Goal: Task Accomplishment & Management: Use online tool/utility

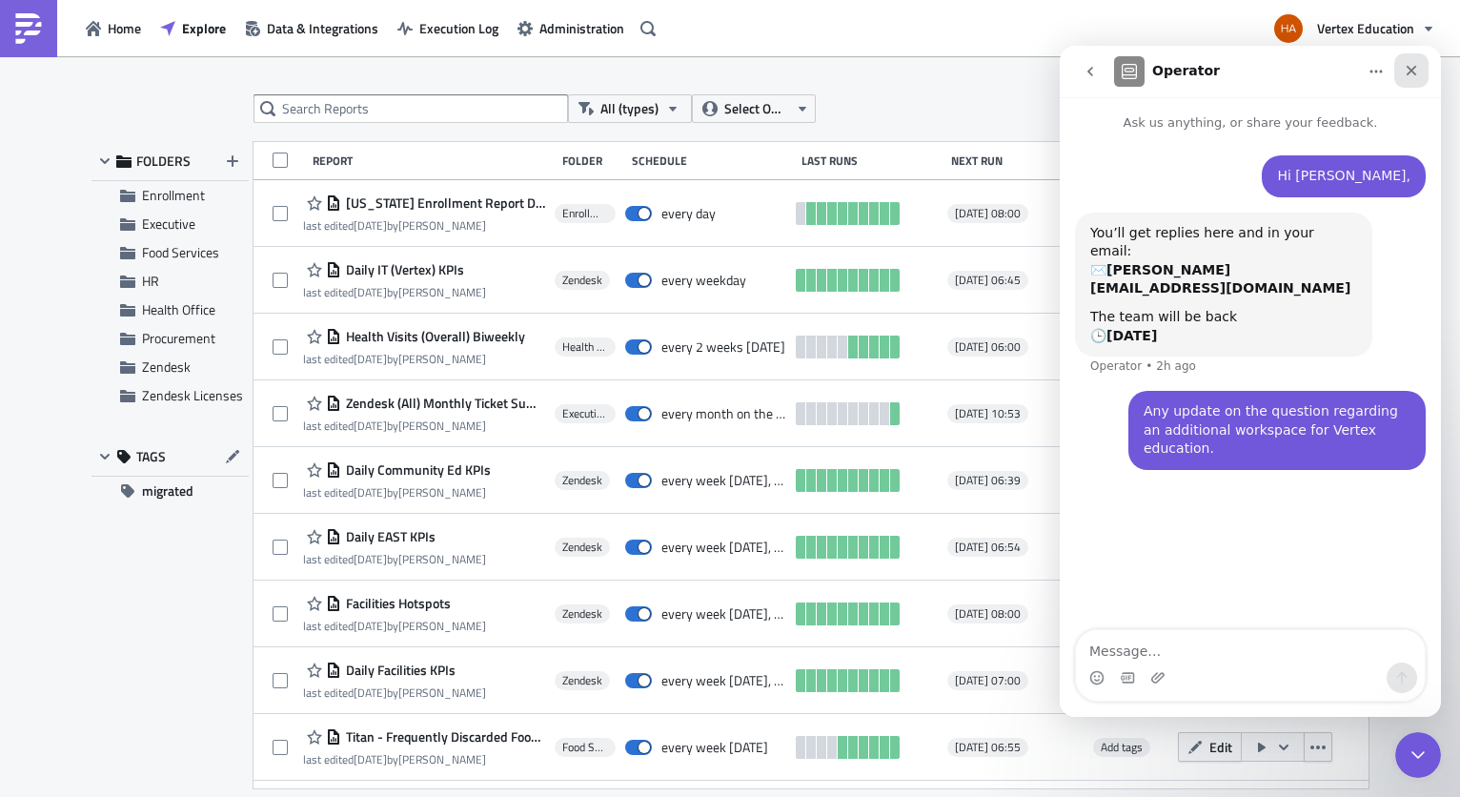
click at [1415, 67] on icon "Close" at bounding box center [1412, 71] width 10 height 10
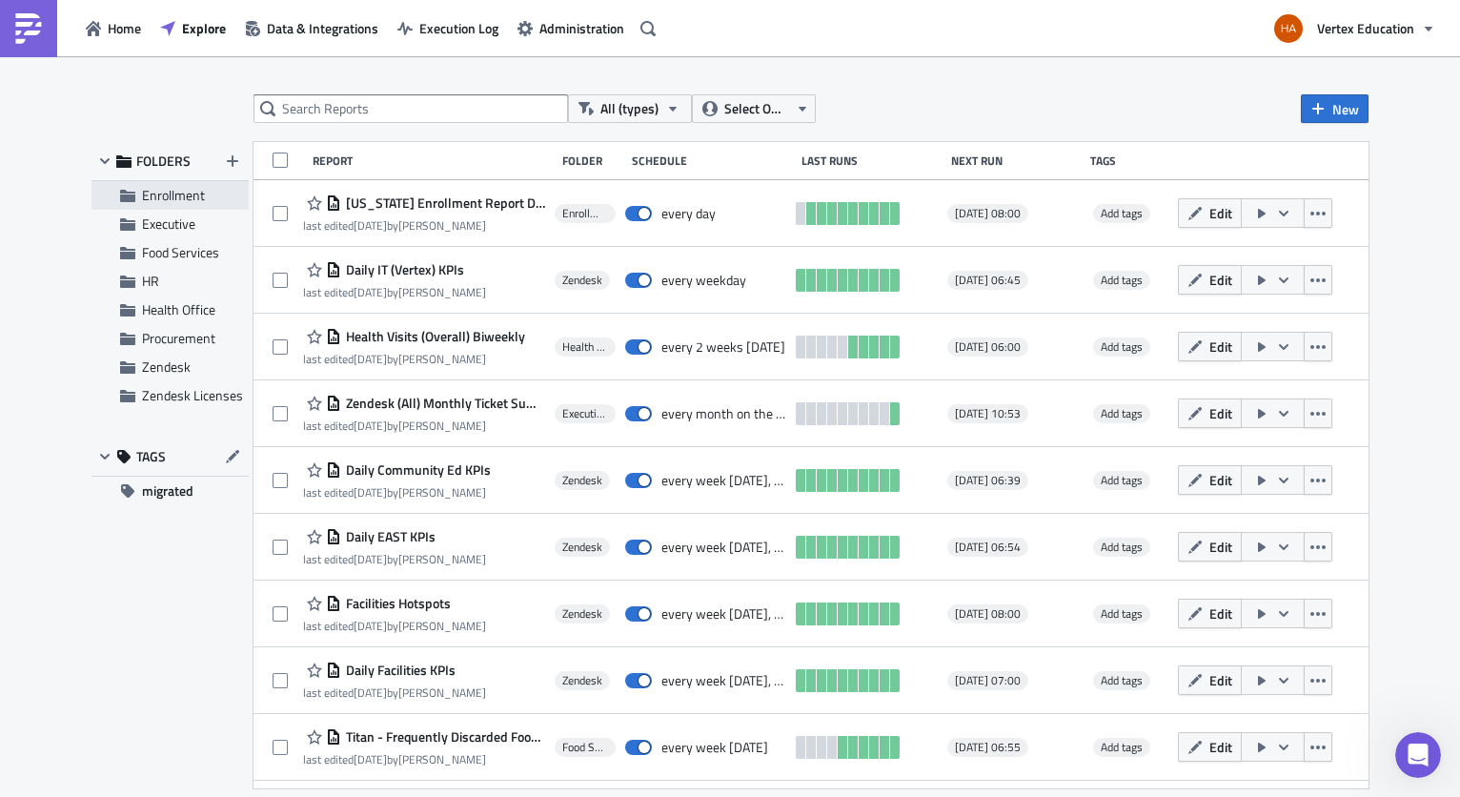
click at [161, 194] on span "Enrollment" at bounding box center [173, 195] width 63 height 20
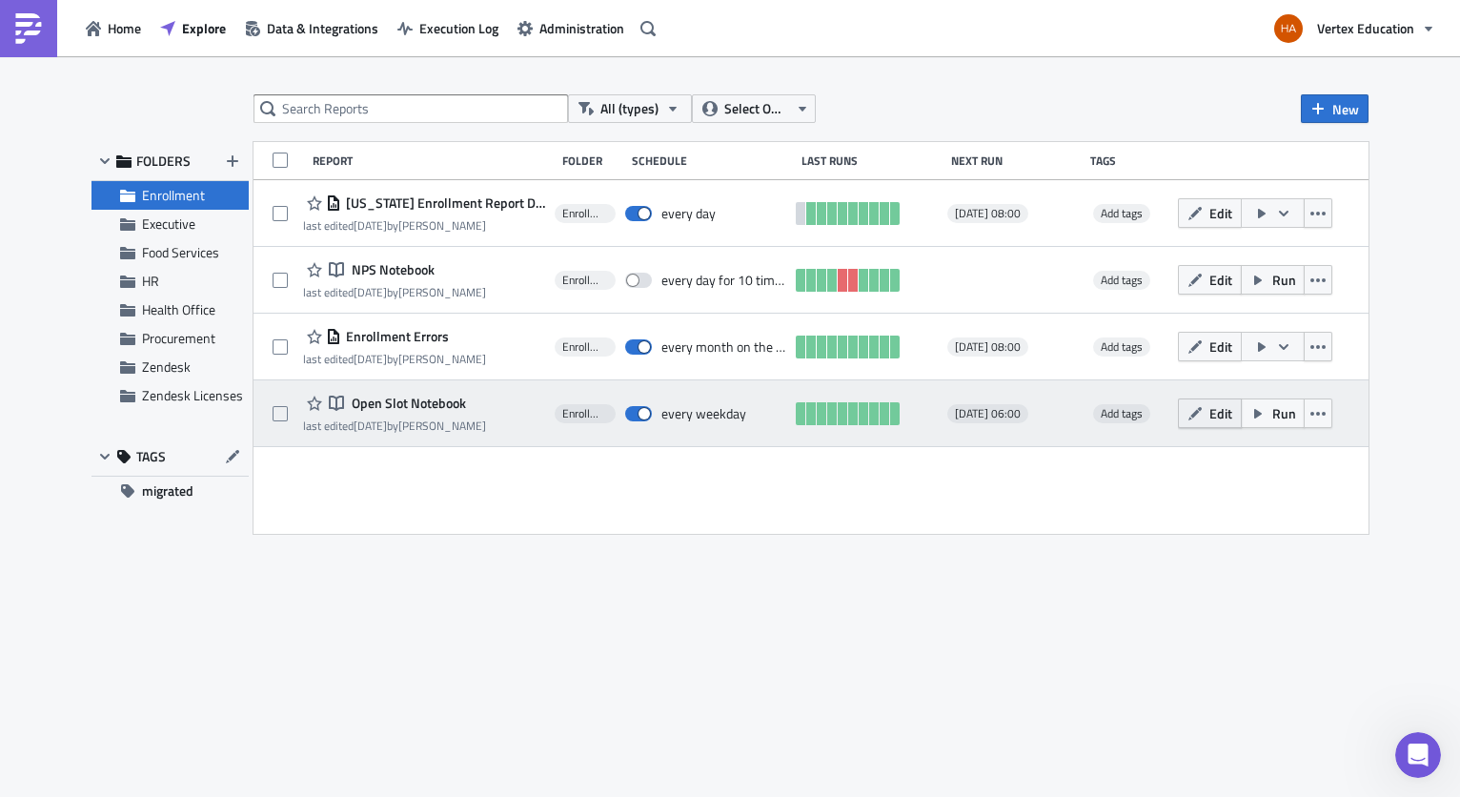
click at [1211, 424] on button "Edit" at bounding box center [1210, 413] width 64 height 30
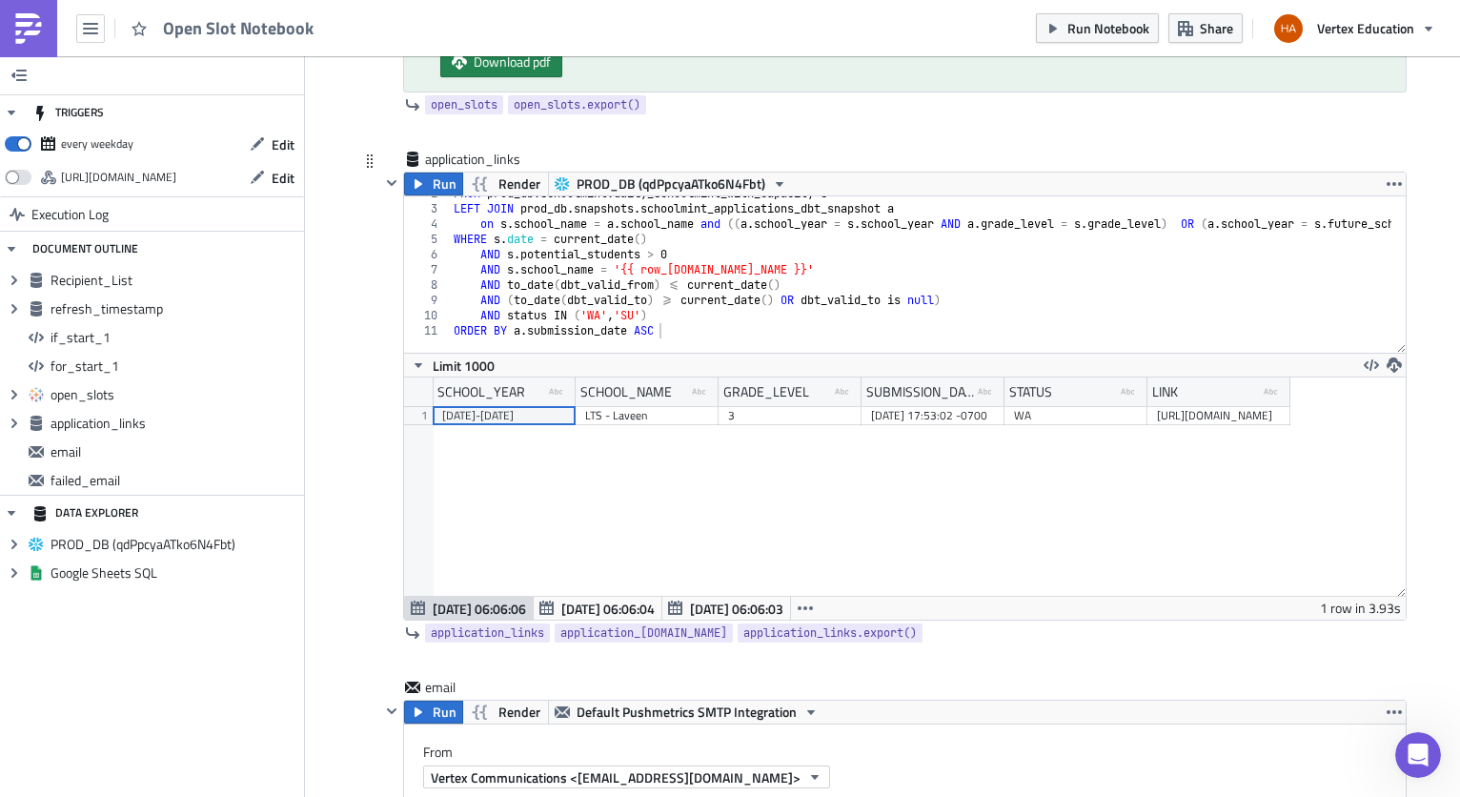
scroll to position [1620, 0]
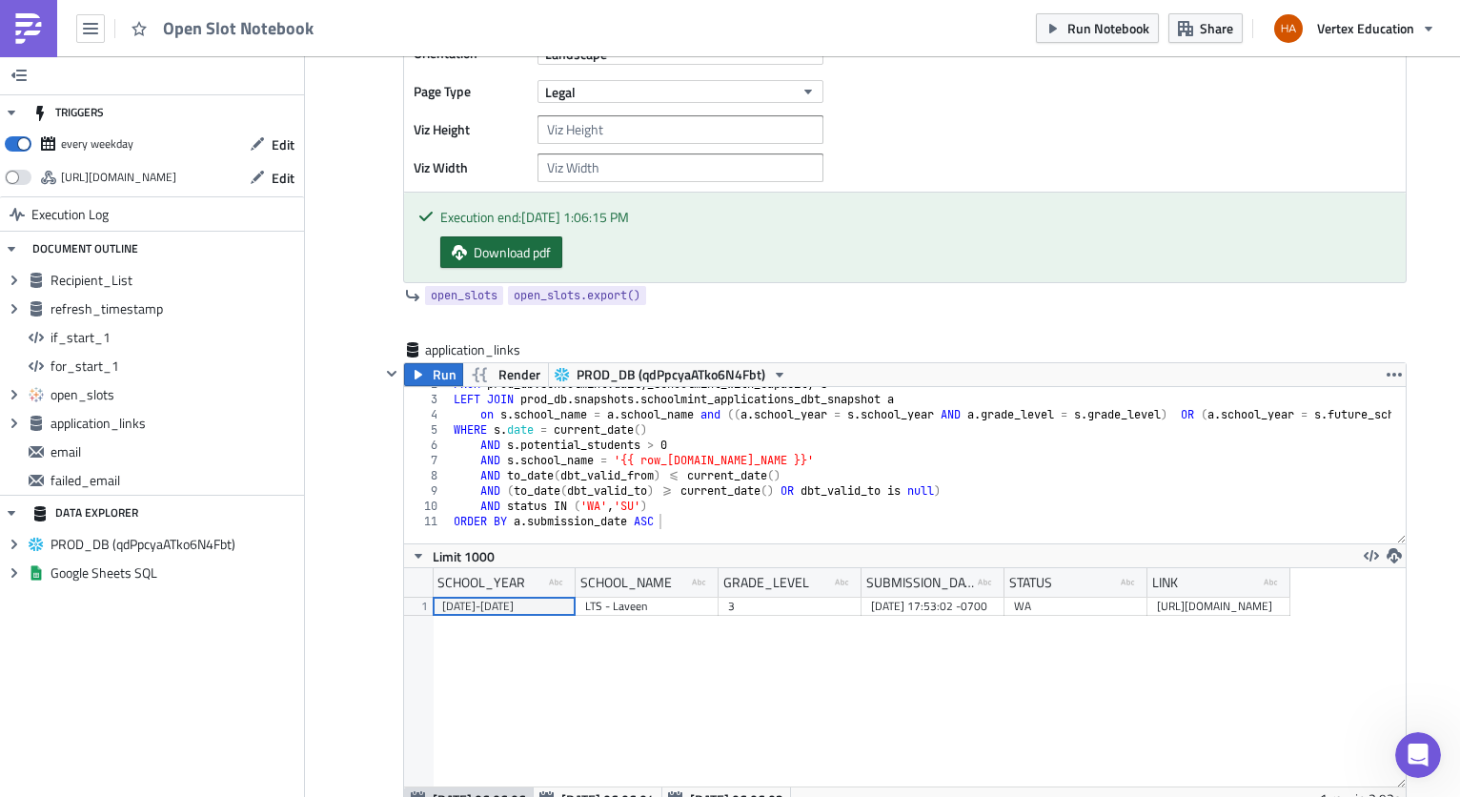
click at [515, 242] on span "Download pdf" at bounding box center [512, 252] width 77 height 20
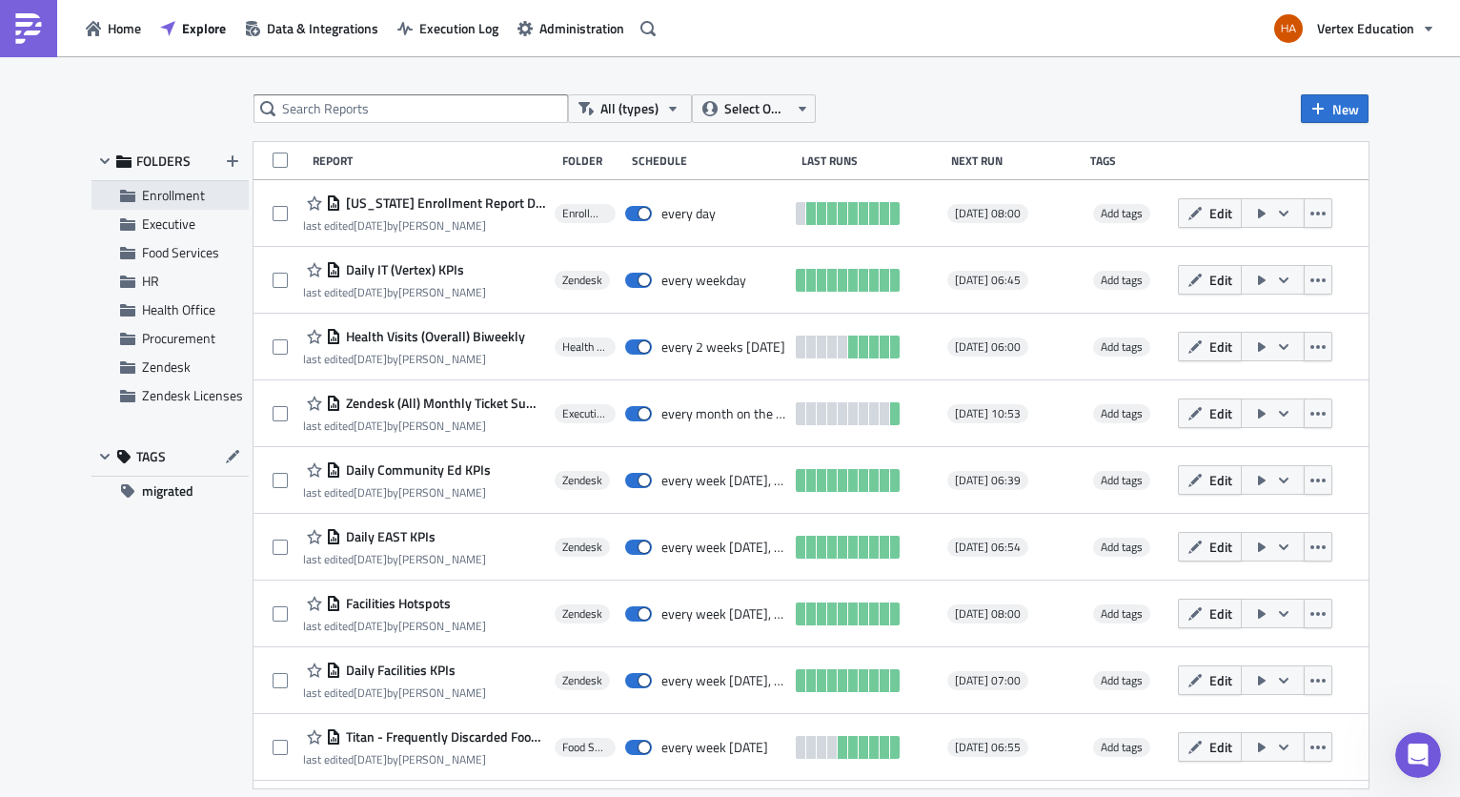
click at [185, 200] on span "Enrollment" at bounding box center [173, 195] width 63 height 20
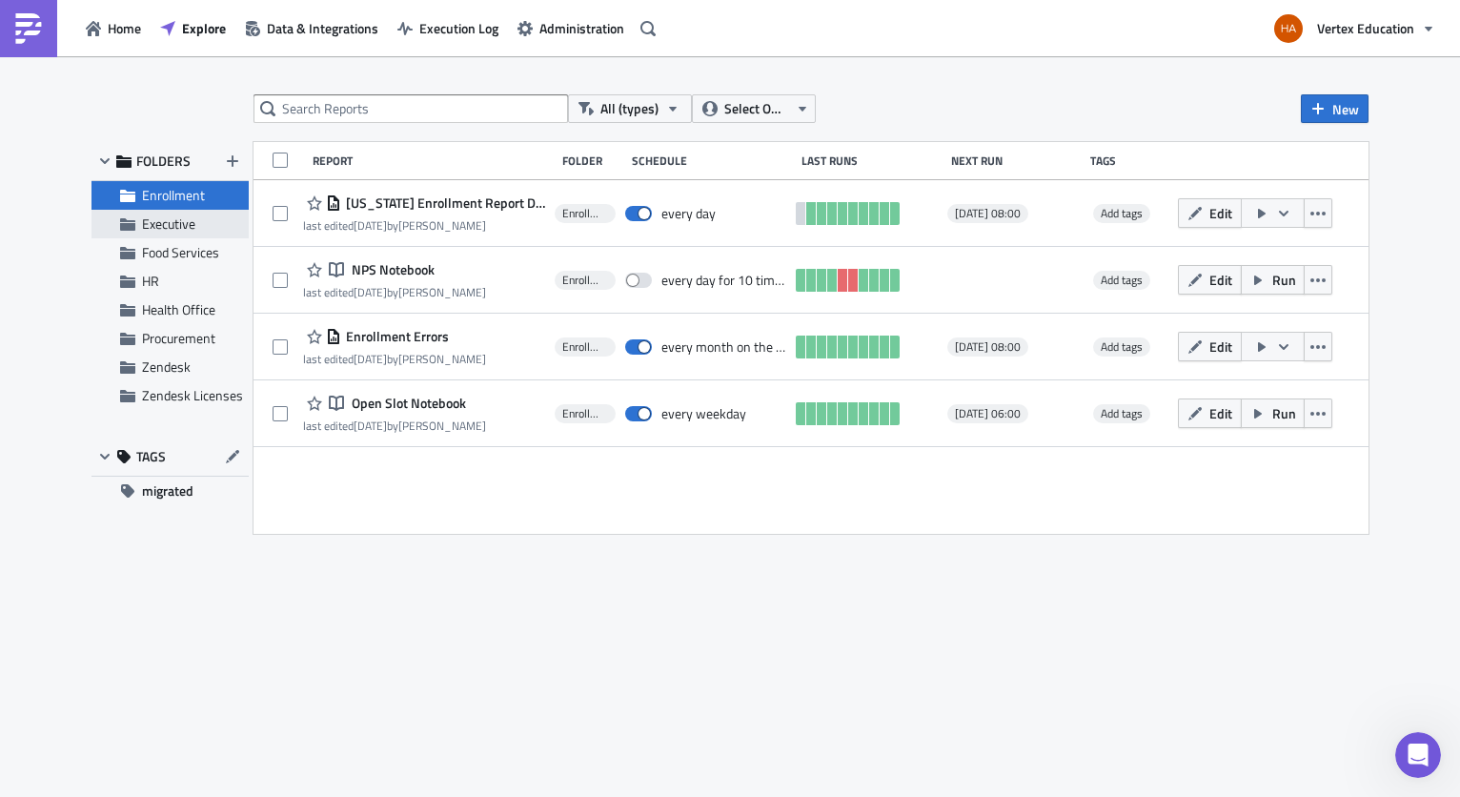
click at [172, 221] on span "Executive" at bounding box center [168, 223] width 53 height 20
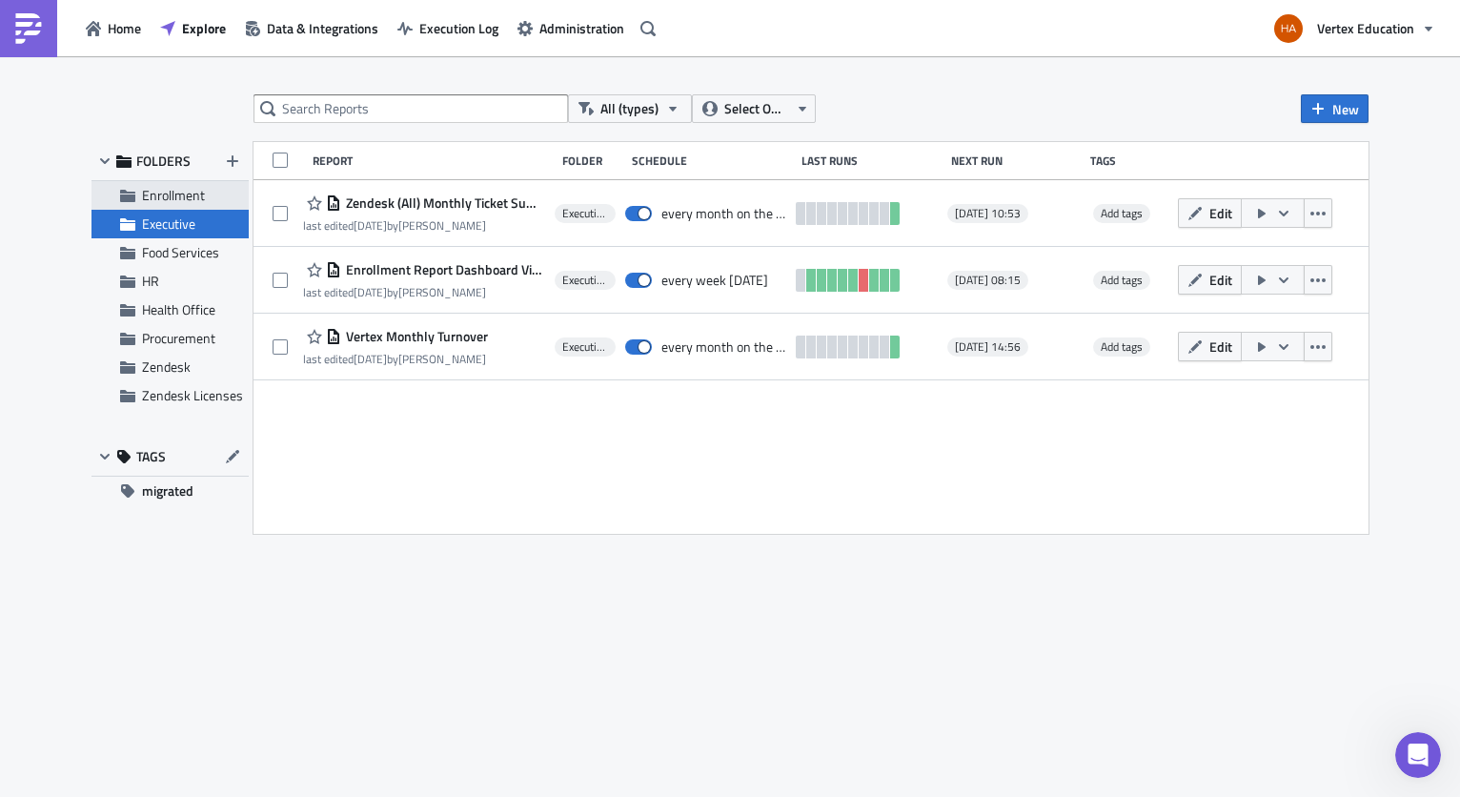
click at [167, 198] on span "Enrollment" at bounding box center [173, 195] width 63 height 20
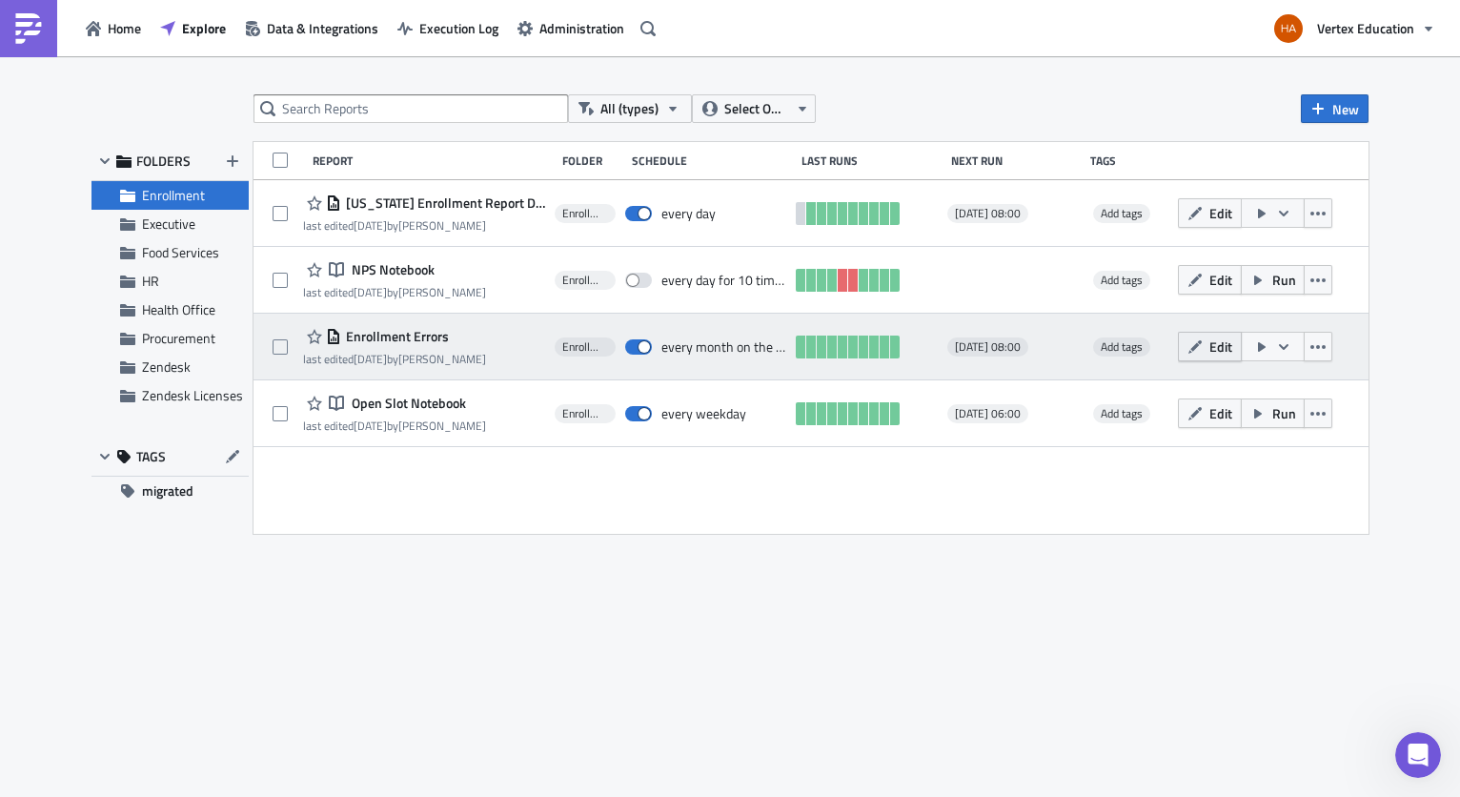
click at [1210, 347] on span "Edit" at bounding box center [1221, 346] width 23 height 20
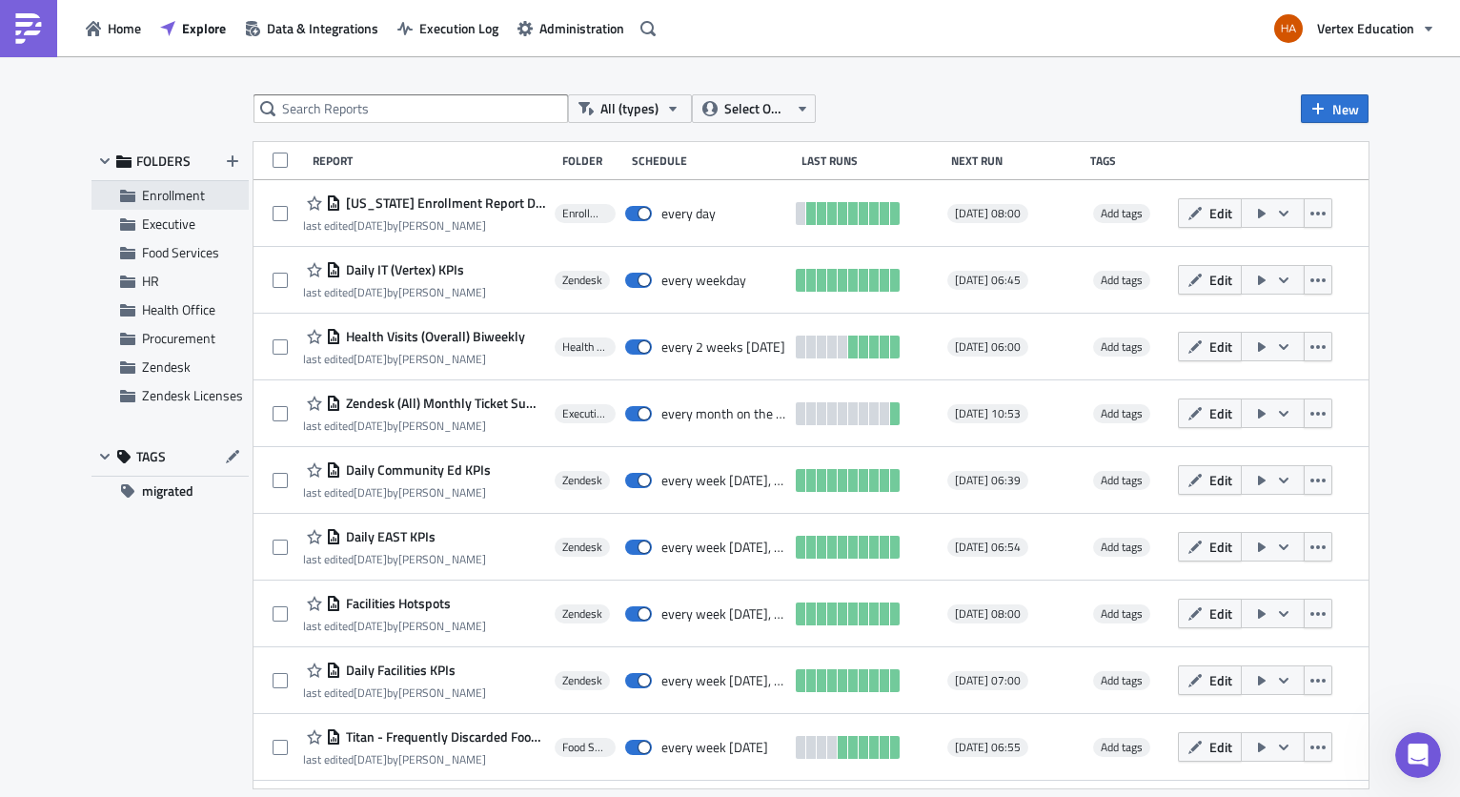
click at [178, 201] on span "Enrollment" at bounding box center [173, 195] width 63 height 20
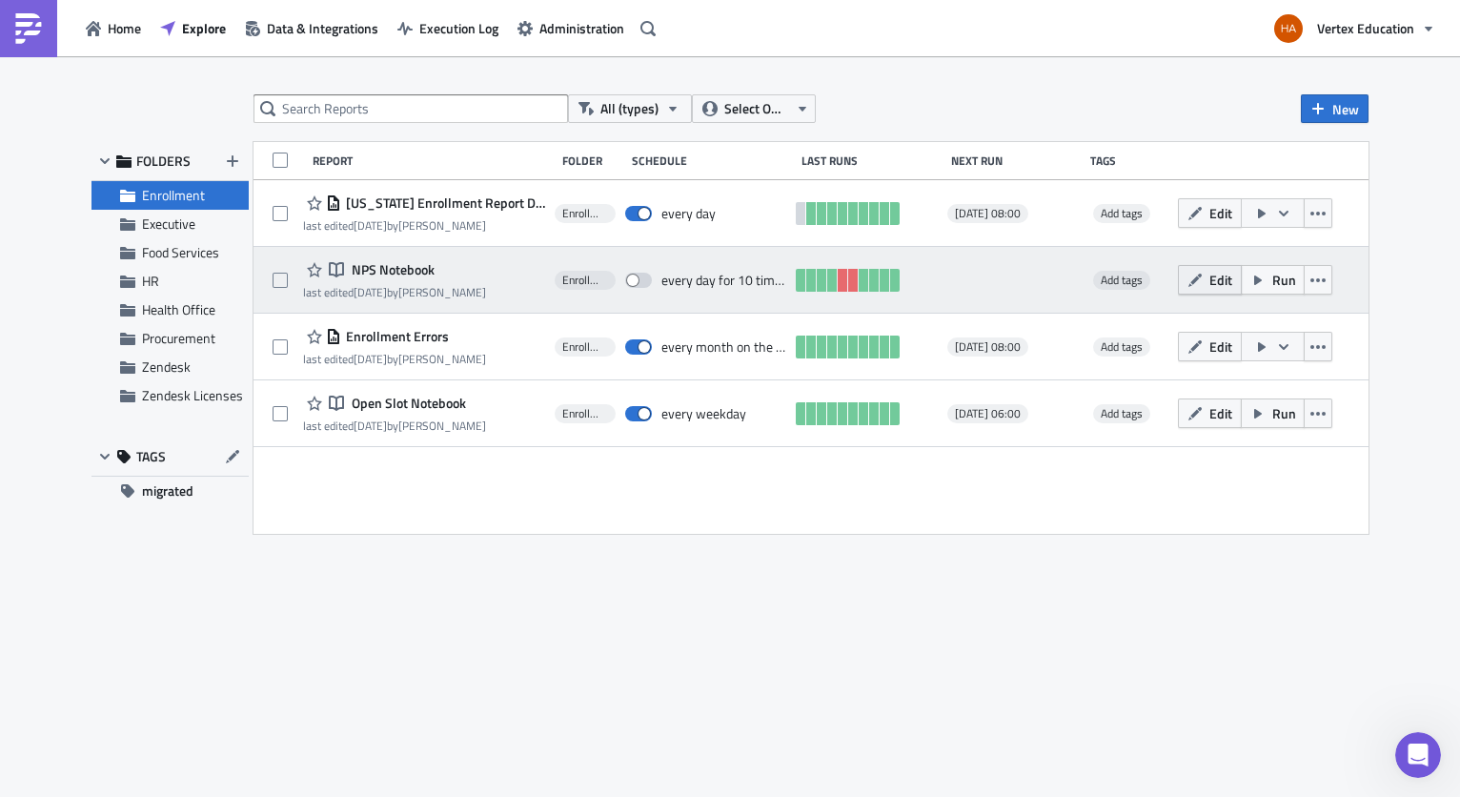
click at [1218, 285] on span "Edit" at bounding box center [1221, 280] width 23 height 20
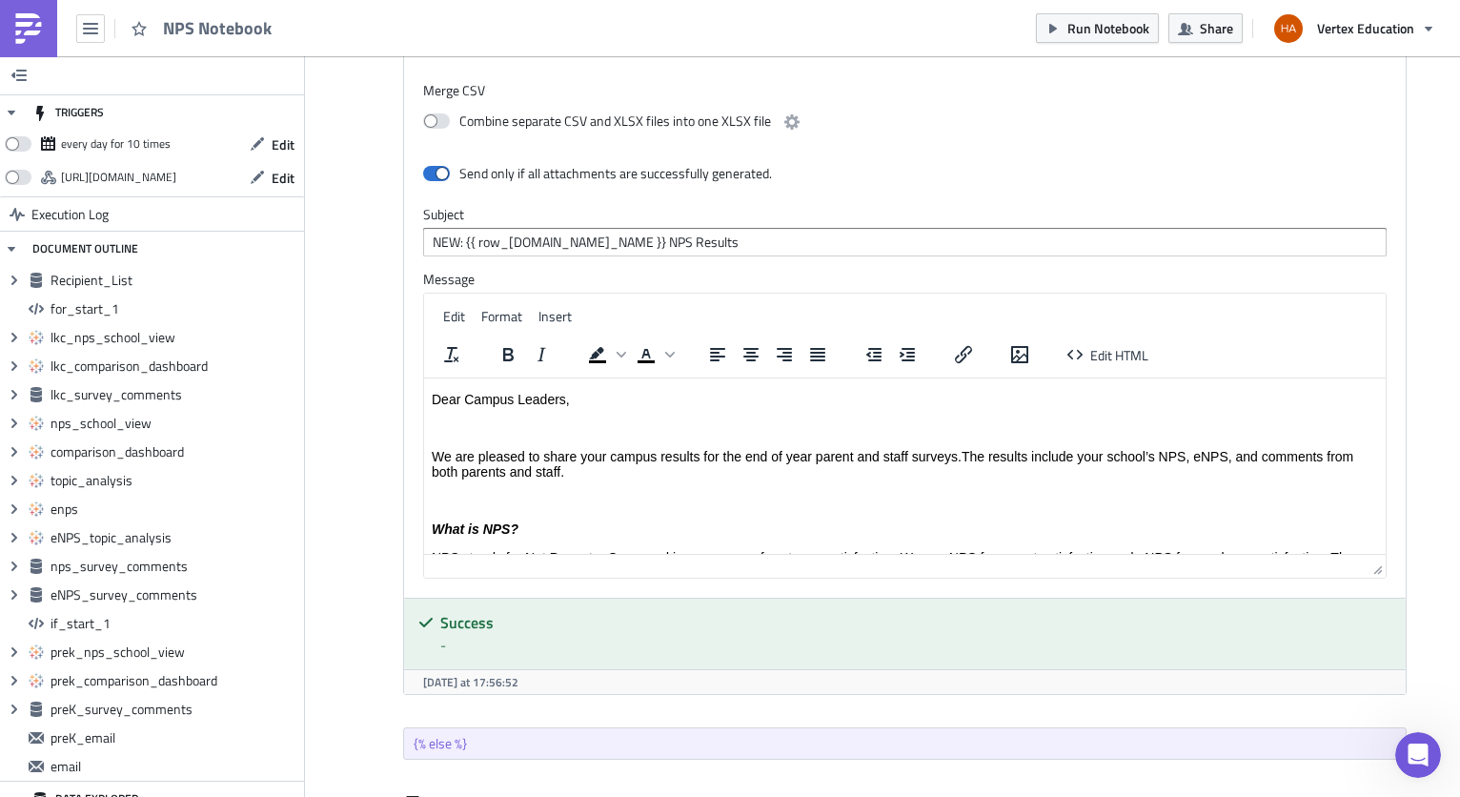
scroll to position [286, 0]
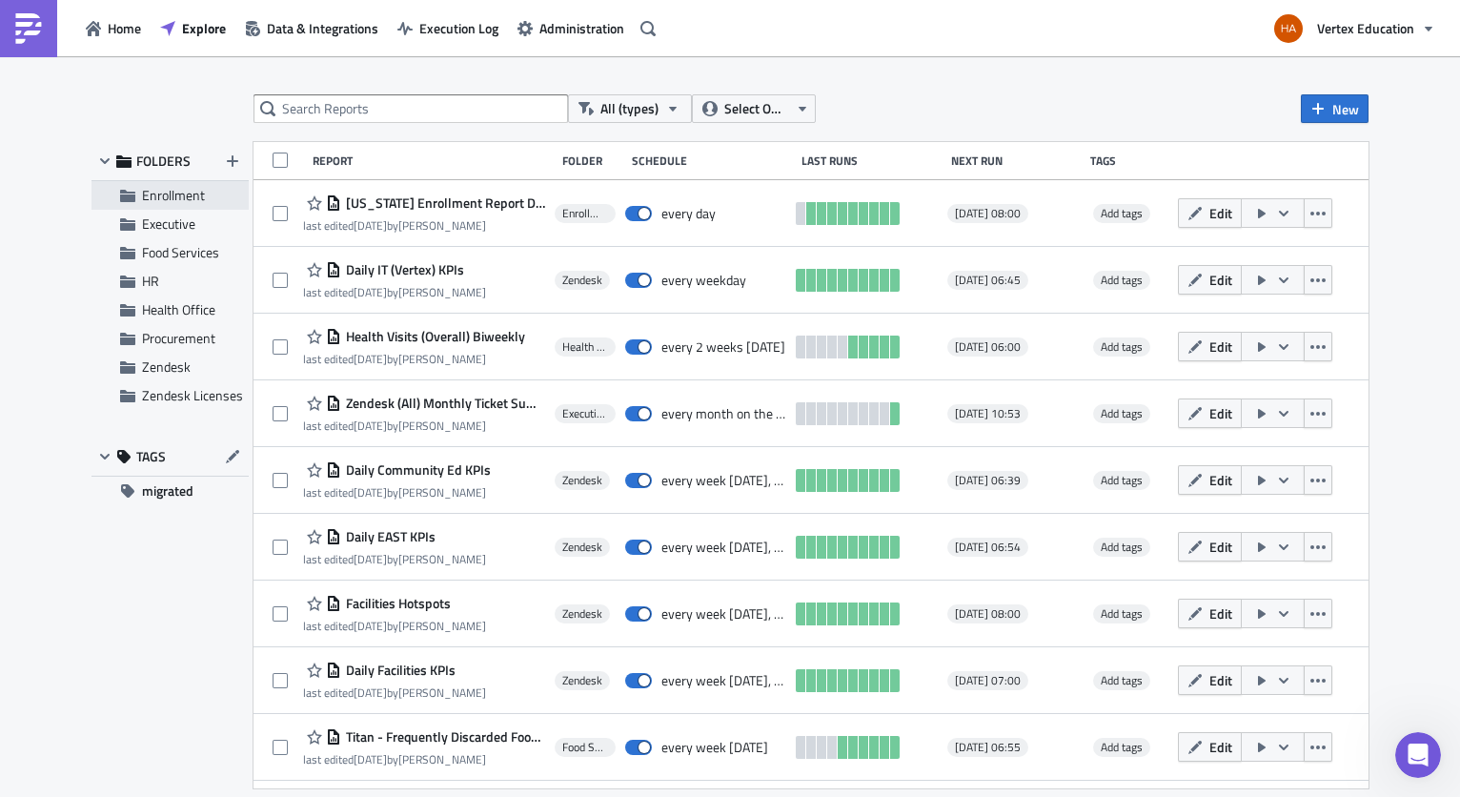
click at [191, 196] on span "Enrollment" at bounding box center [173, 195] width 63 height 20
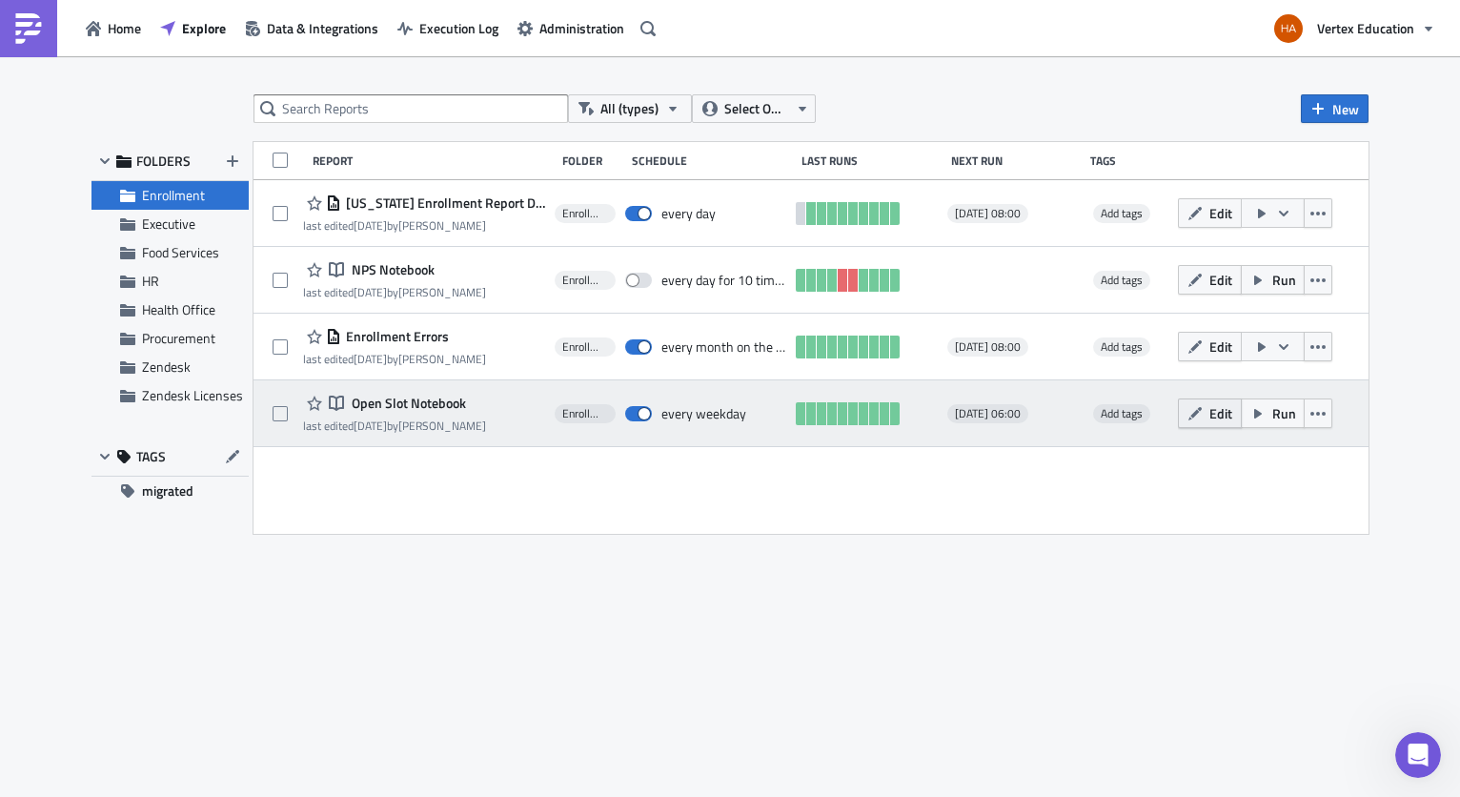
click at [1212, 422] on span "Edit" at bounding box center [1221, 413] width 23 height 20
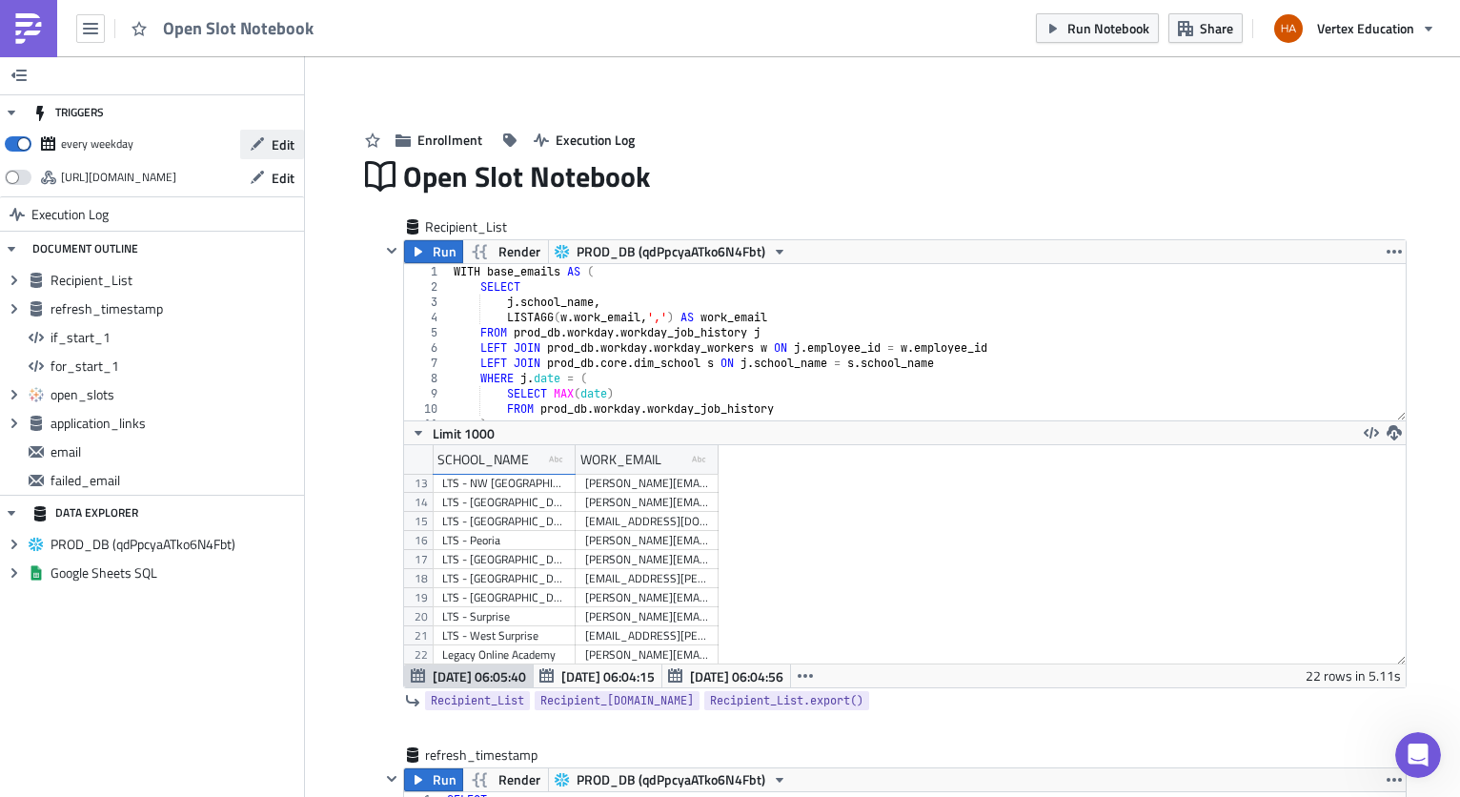
click at [286, 146] on span "Edit" at bounding box center [283, 144] width 23 height 20
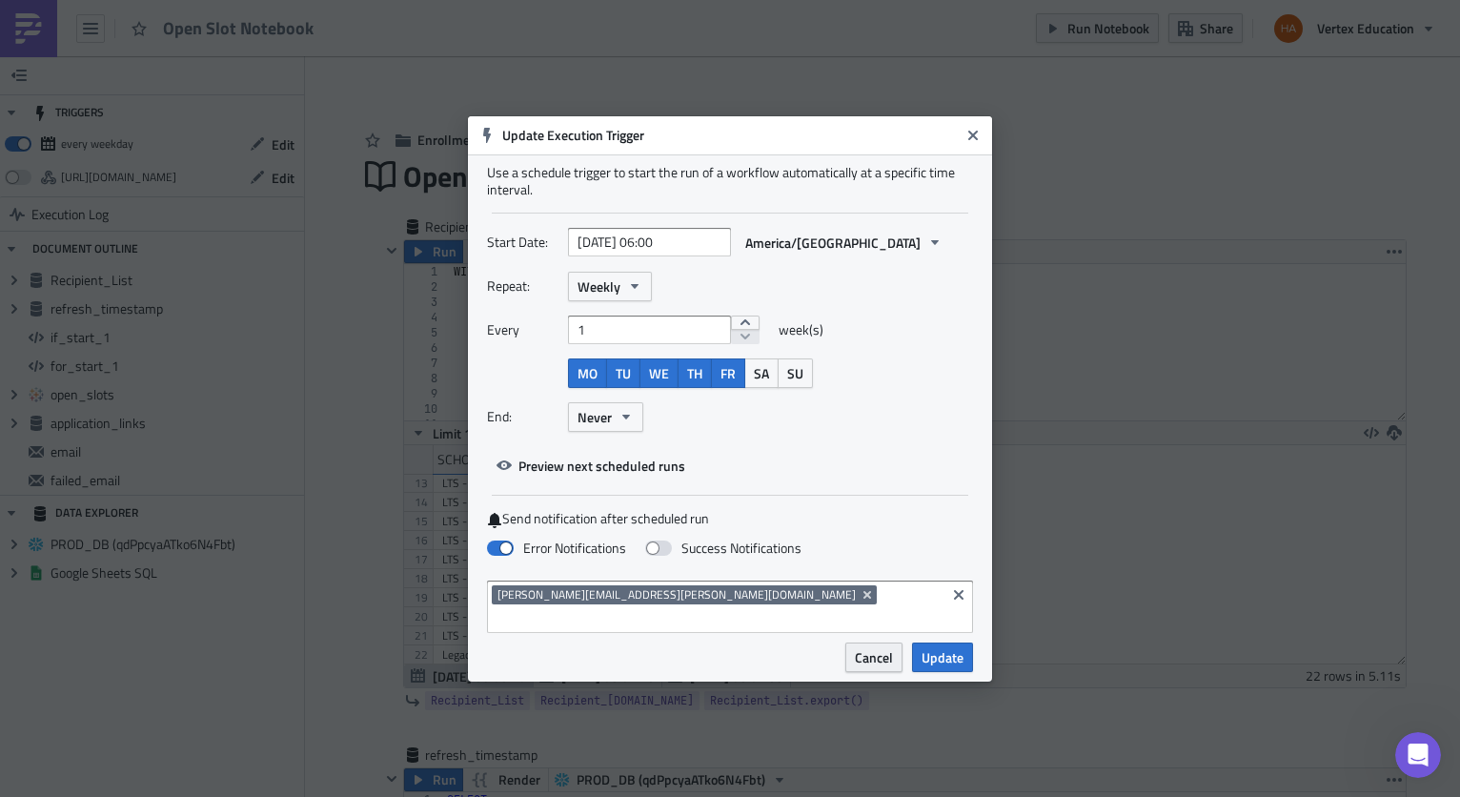
click at [864, 647] on span "Cancel" at bounding box center [874, 657] width 38 height 20
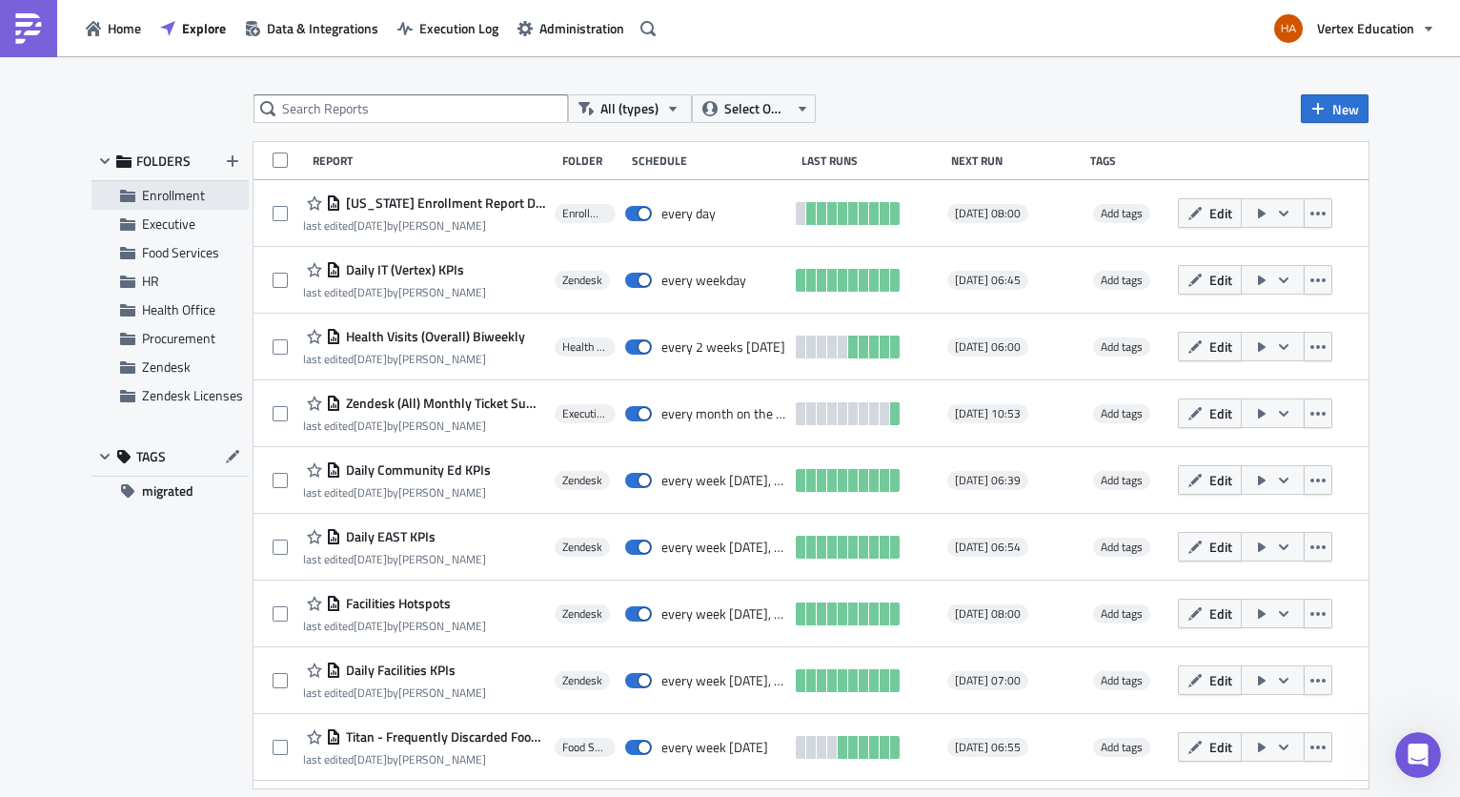
click at [173, 199] on span "Enrollment" at bounding box center [173, 195] width 63 height 20
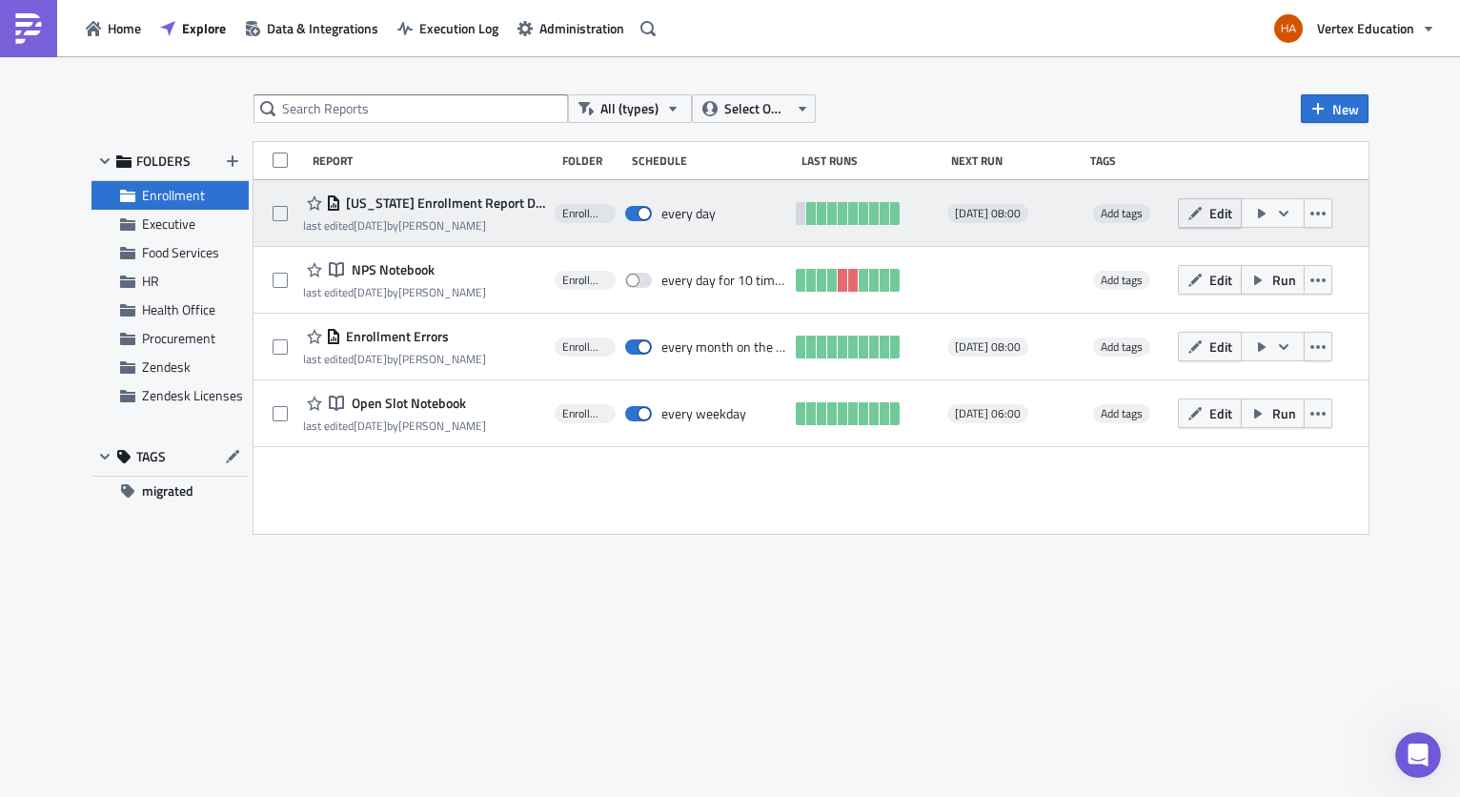
click at [1224, 213] on span "Edit" at bounding box center [1221, 213] width 23 height 20
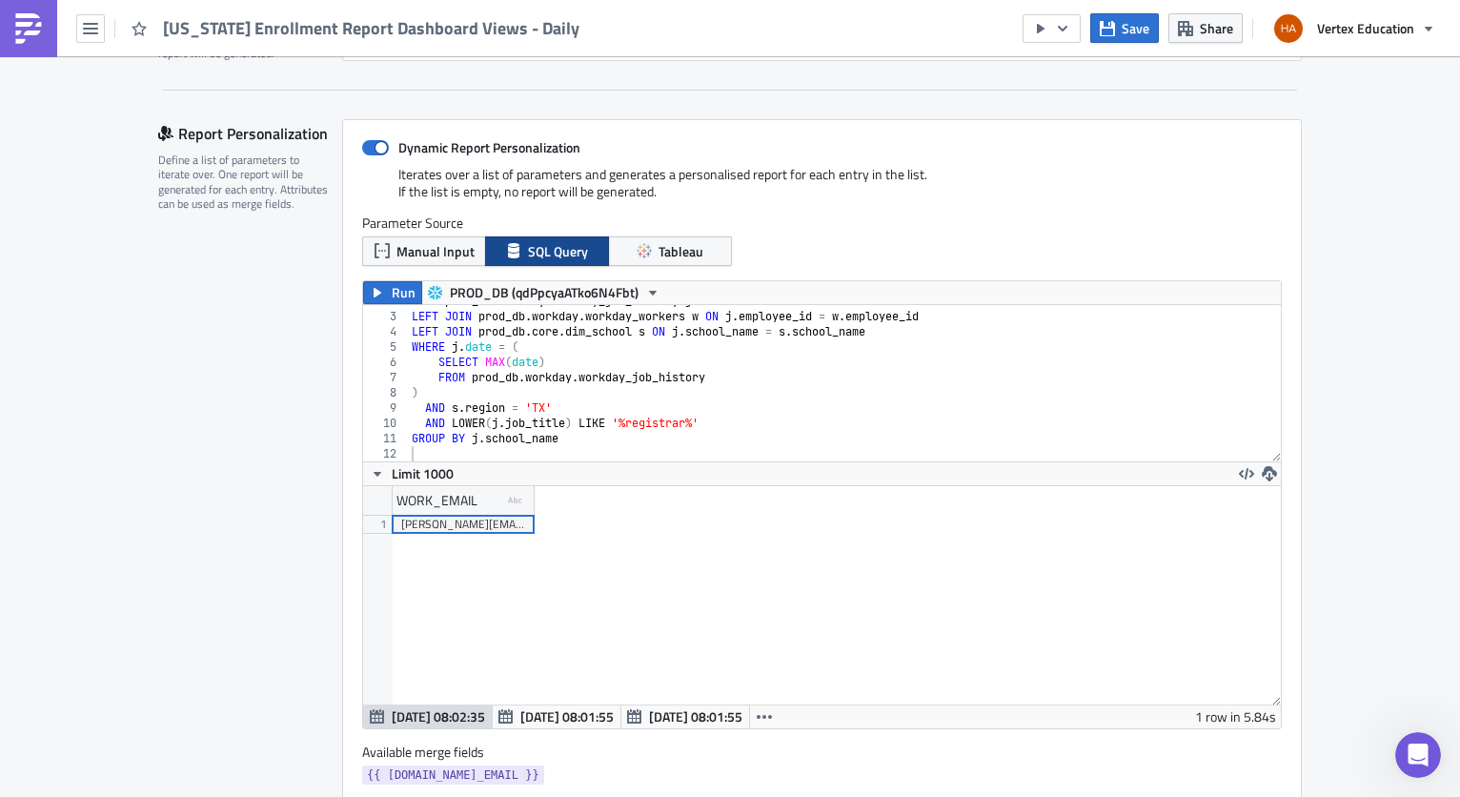
scroll to position [477, 0]
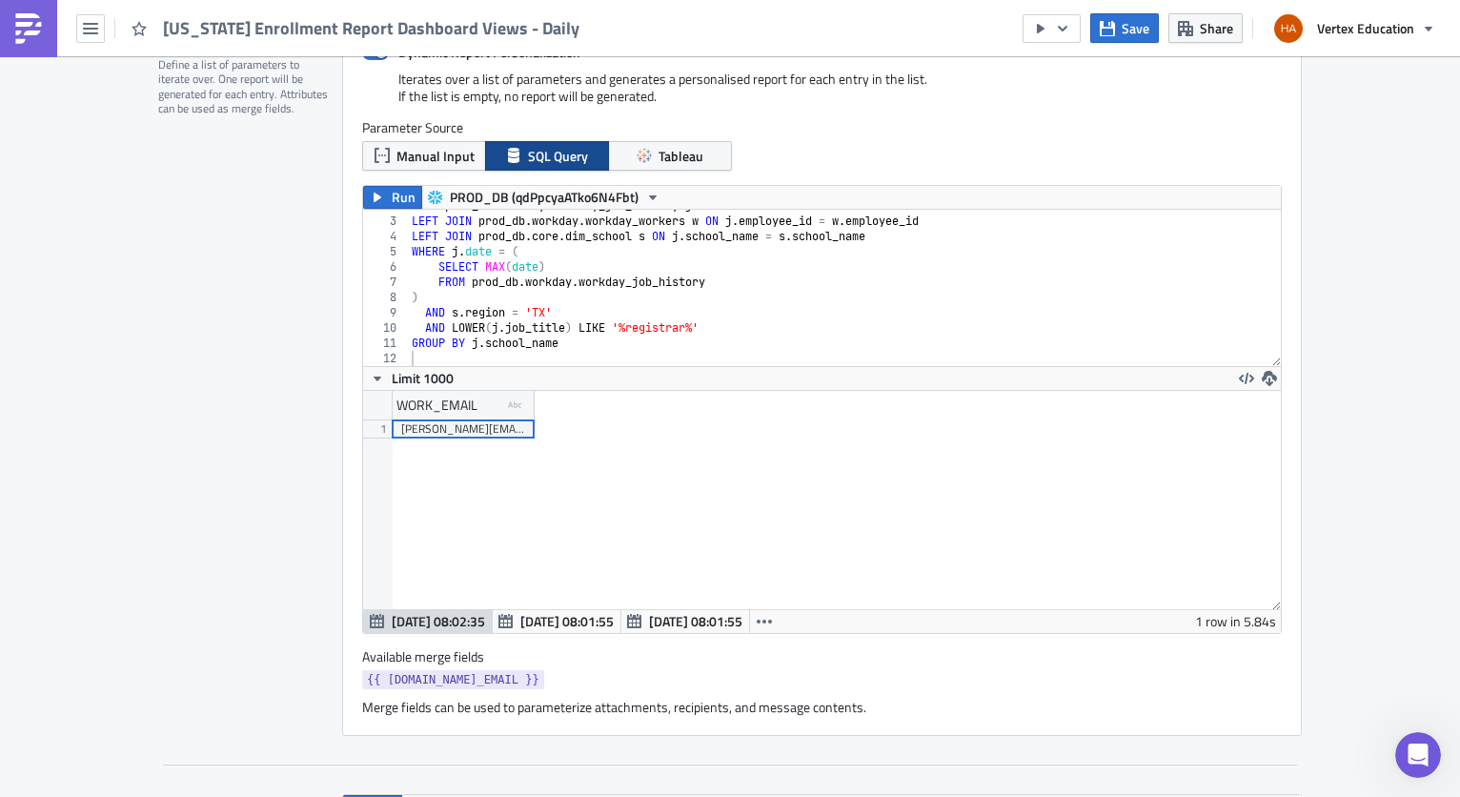
type textarea "AND LOWER(j.job_title) LIKE '%registrar%'"
click at [734, 322] on div "FROM prod_db . workday . workday_job_history j LEFT JOIN prod_db . workday . wo…" at bounding box center [838, 291] width 860 height 187
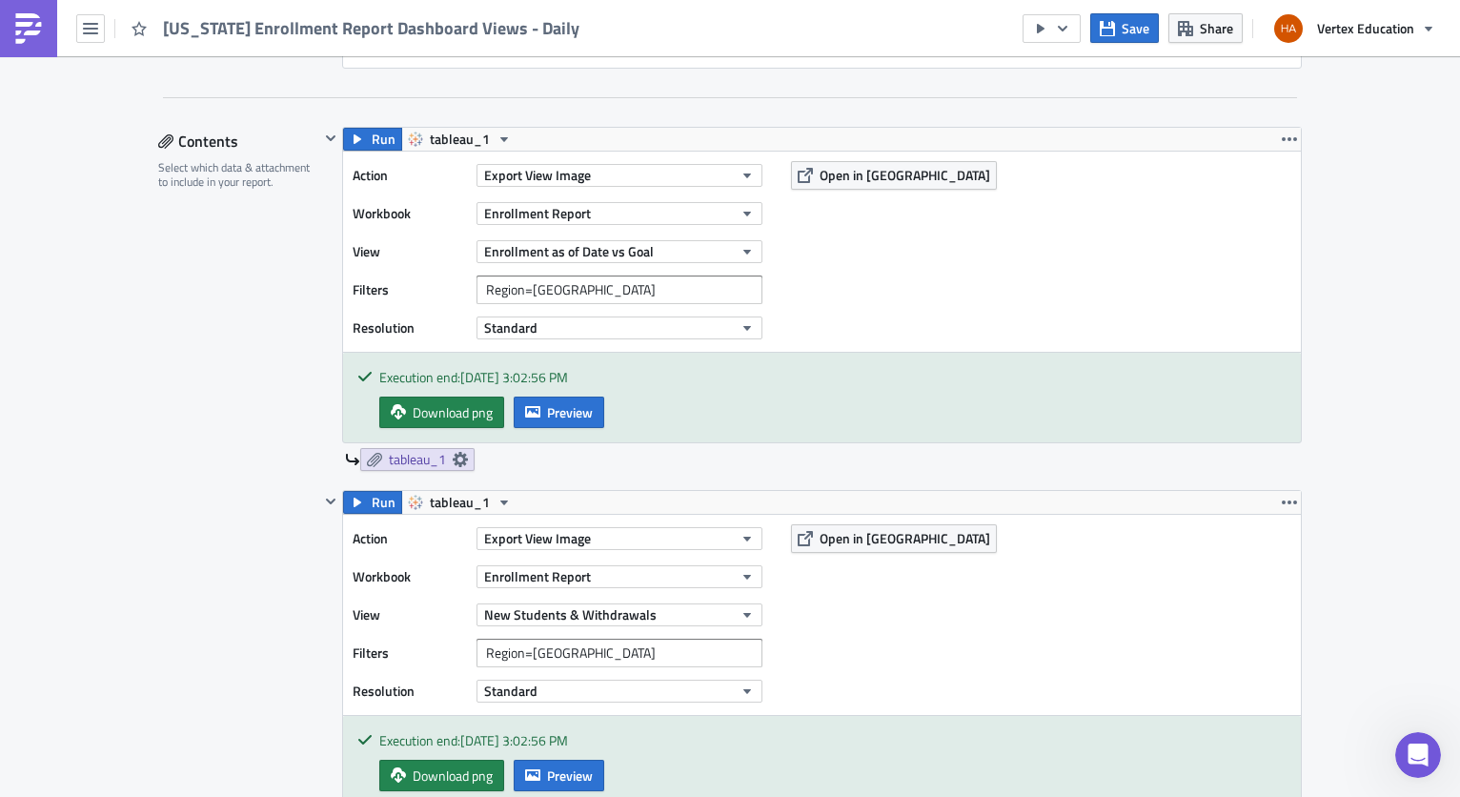
scroll to position [1239, 0]
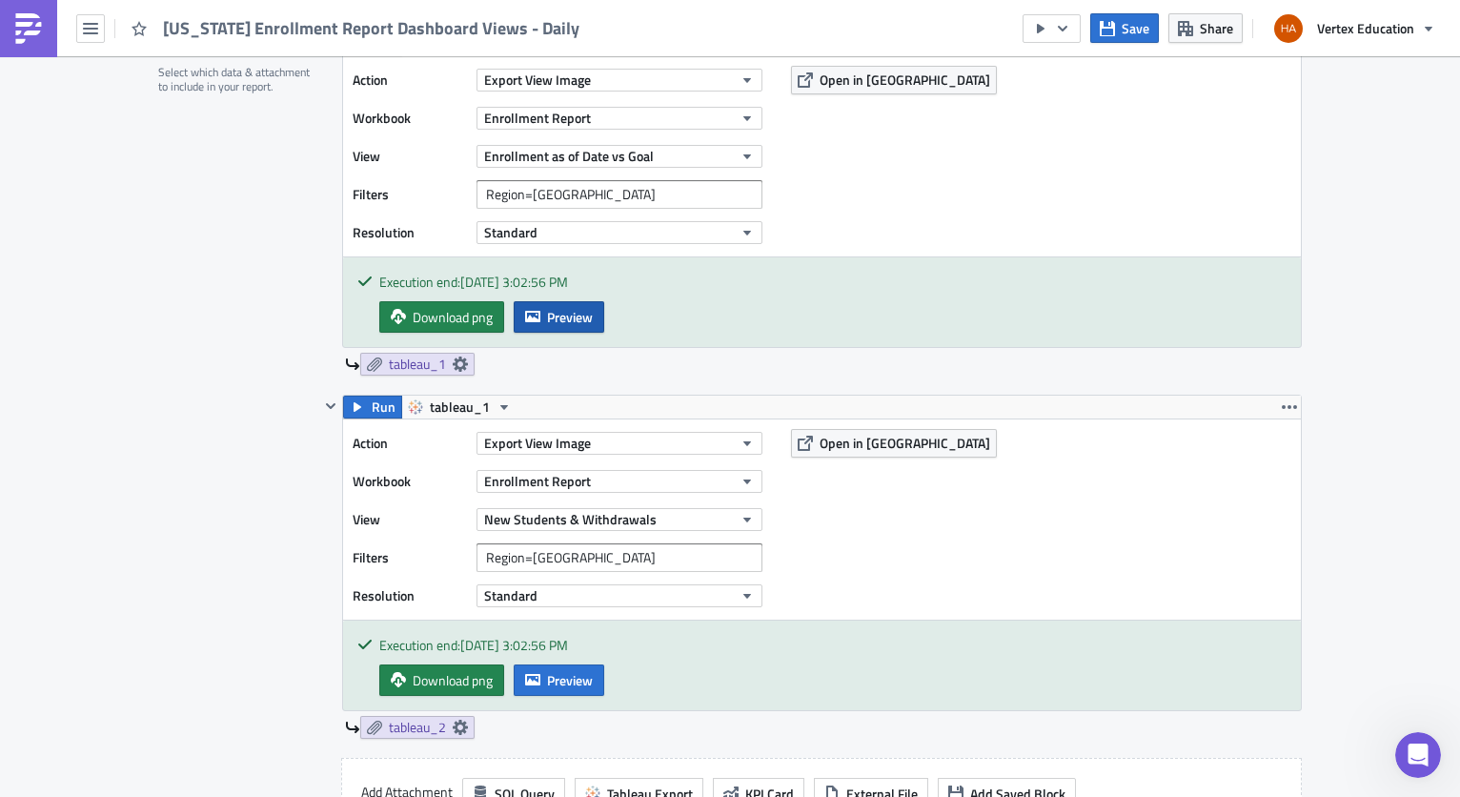
click at [552, 318] on span "Preview" at bounding box center [570, 317] width 46 height 20
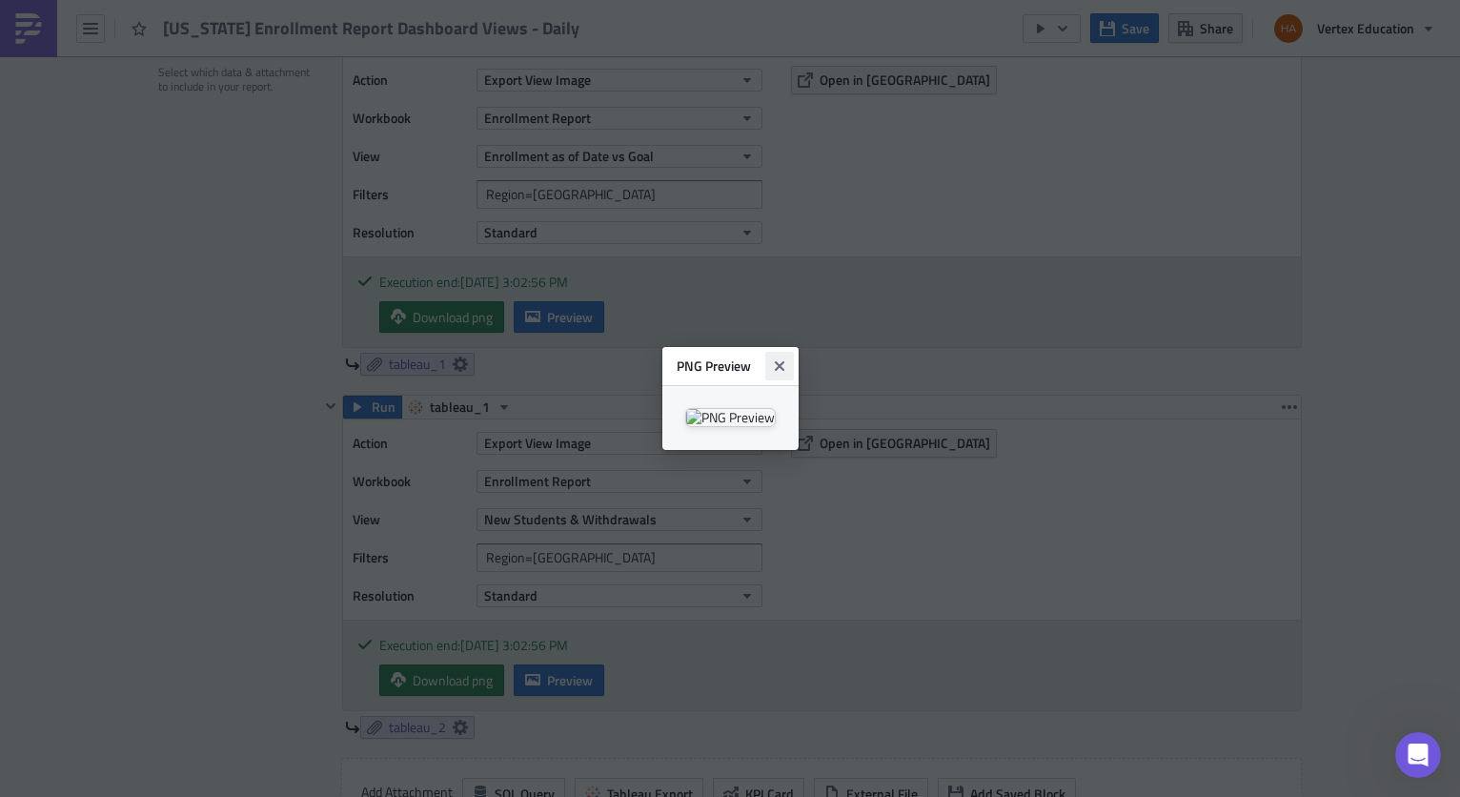
click at [787, 358] on icon "Close" at bounding box center [779, 365] width 15 height 15
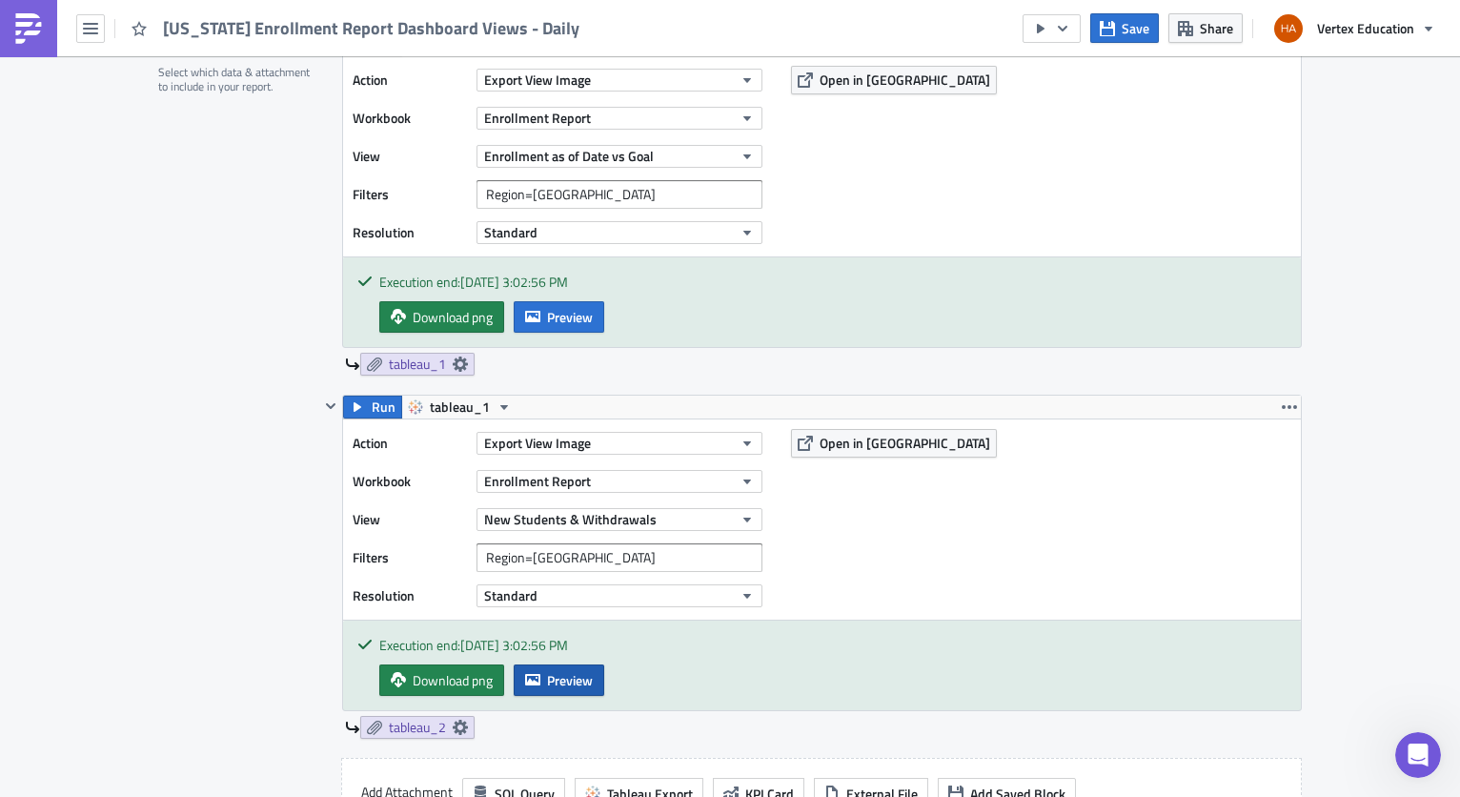
click at [557, 670] on span "Preview" at bounding box center [570, 680] width 46 height 20
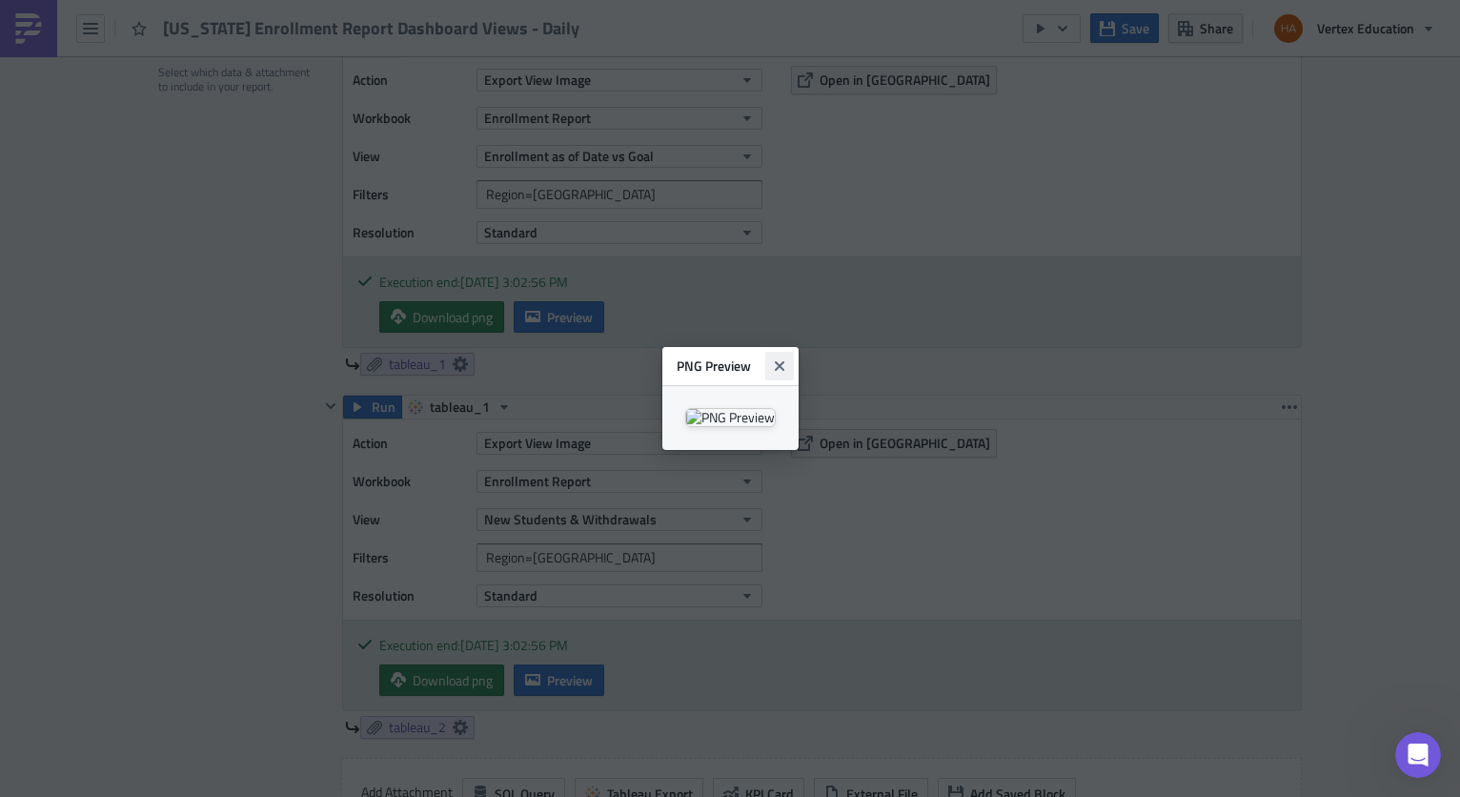
click at [787, 358] on icon "Close" at bounding box center [779, 365] width 15 height 15
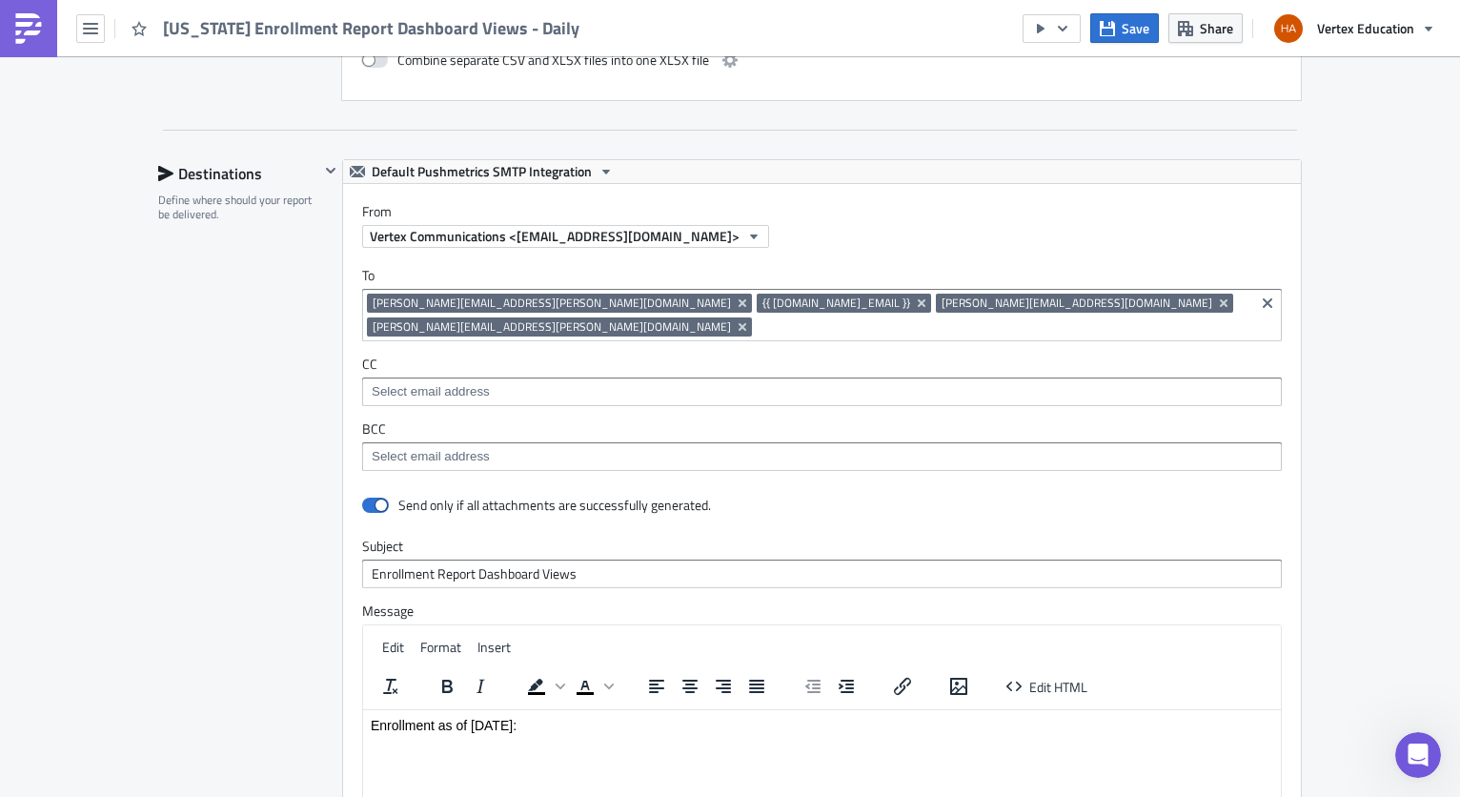
scroll to position [2701, 0]
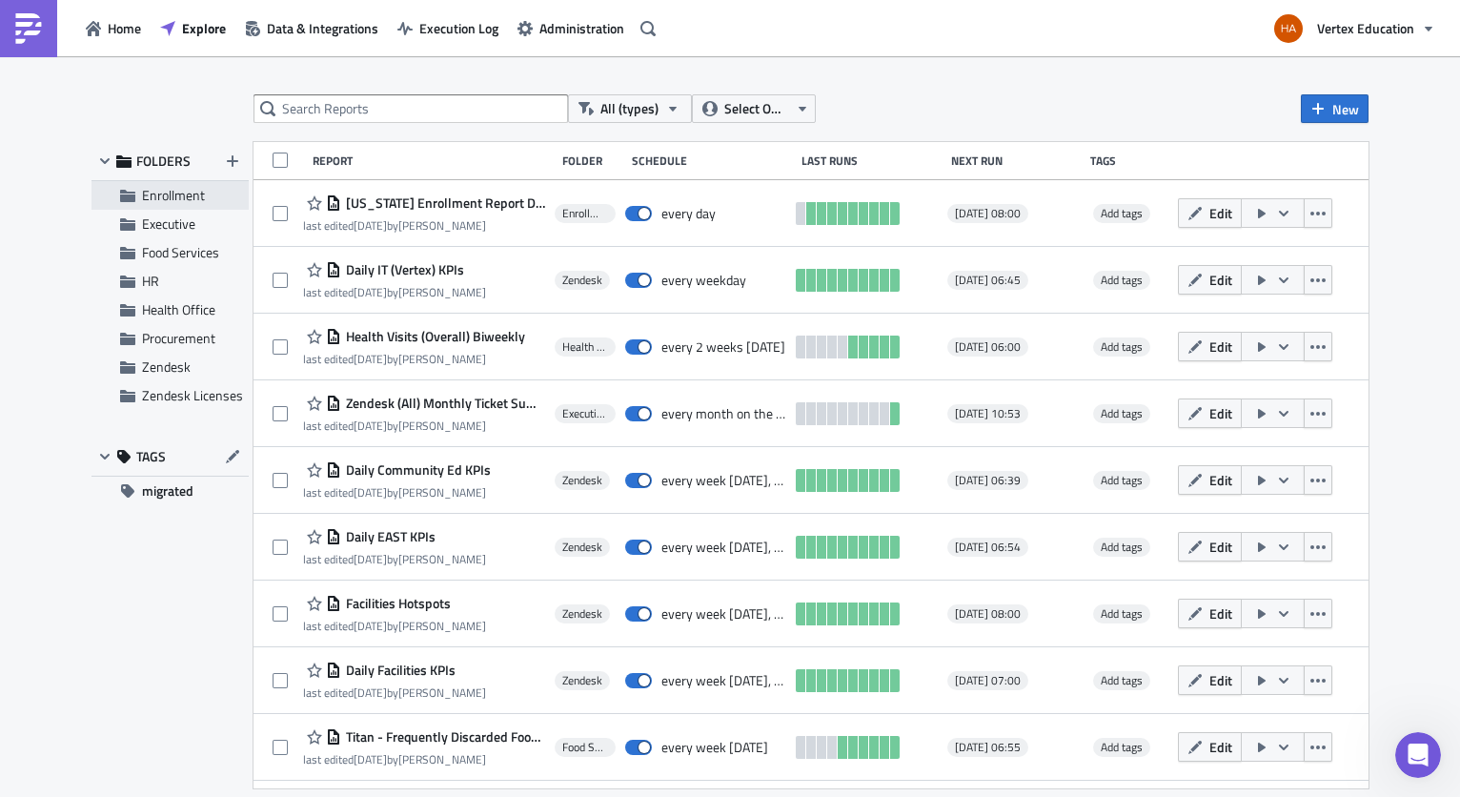
click at [188, 193] on span "Enrollment" at bounding box center [173, 195] width 63 height 20
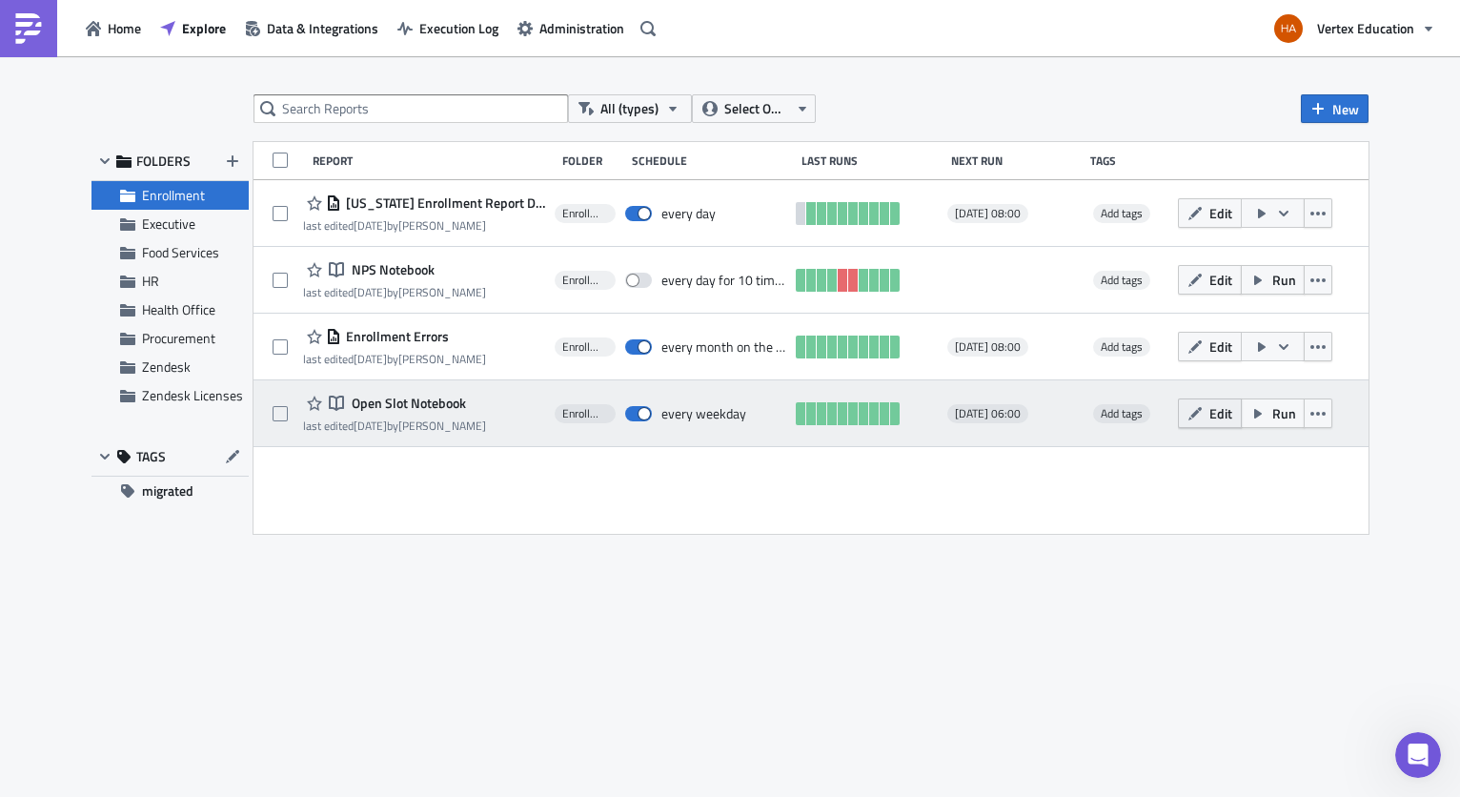
click at [1207, 416] on button "Edit" at bounding box center [1210, 413] width 64 height 30
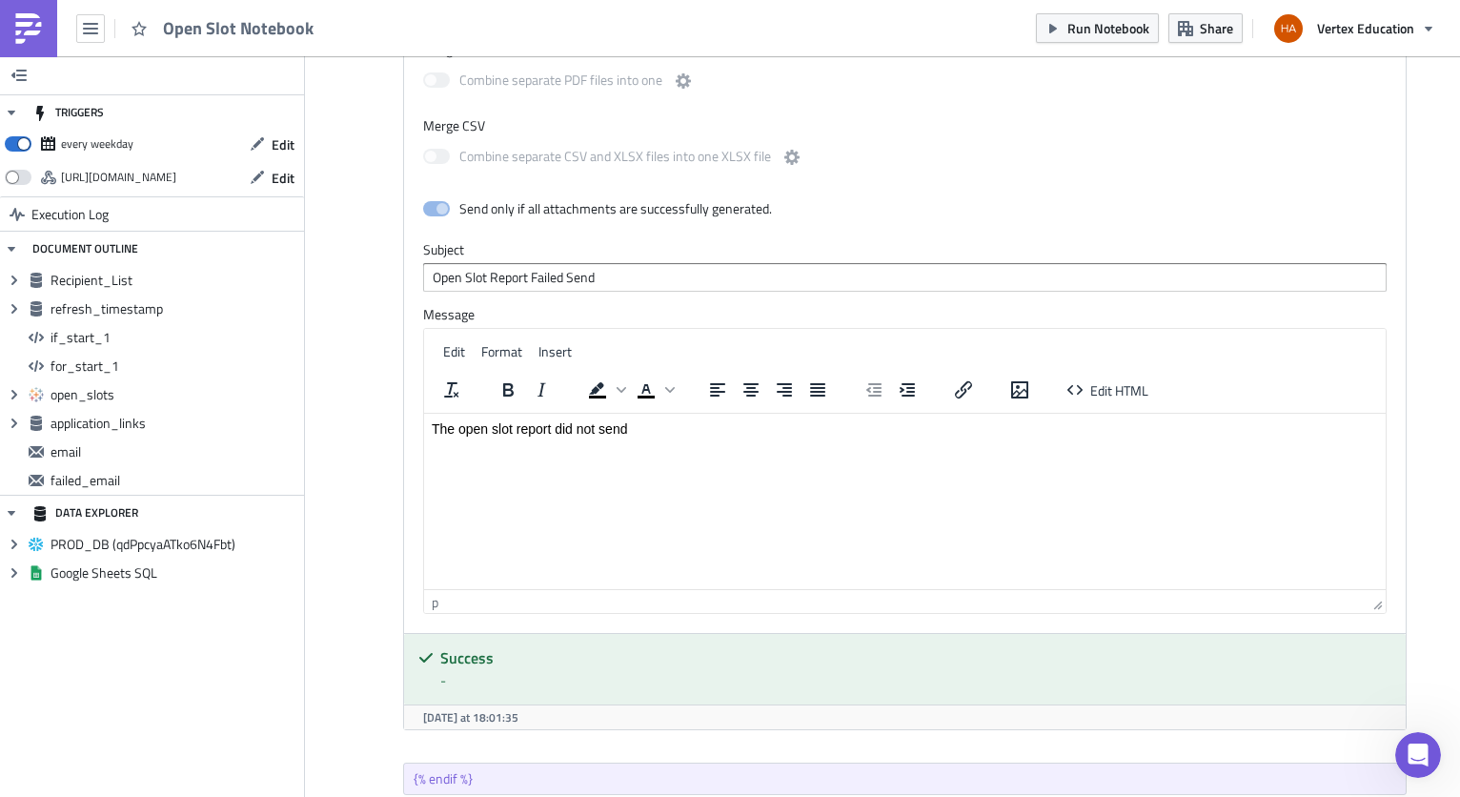
scroll to position [4278, 0]
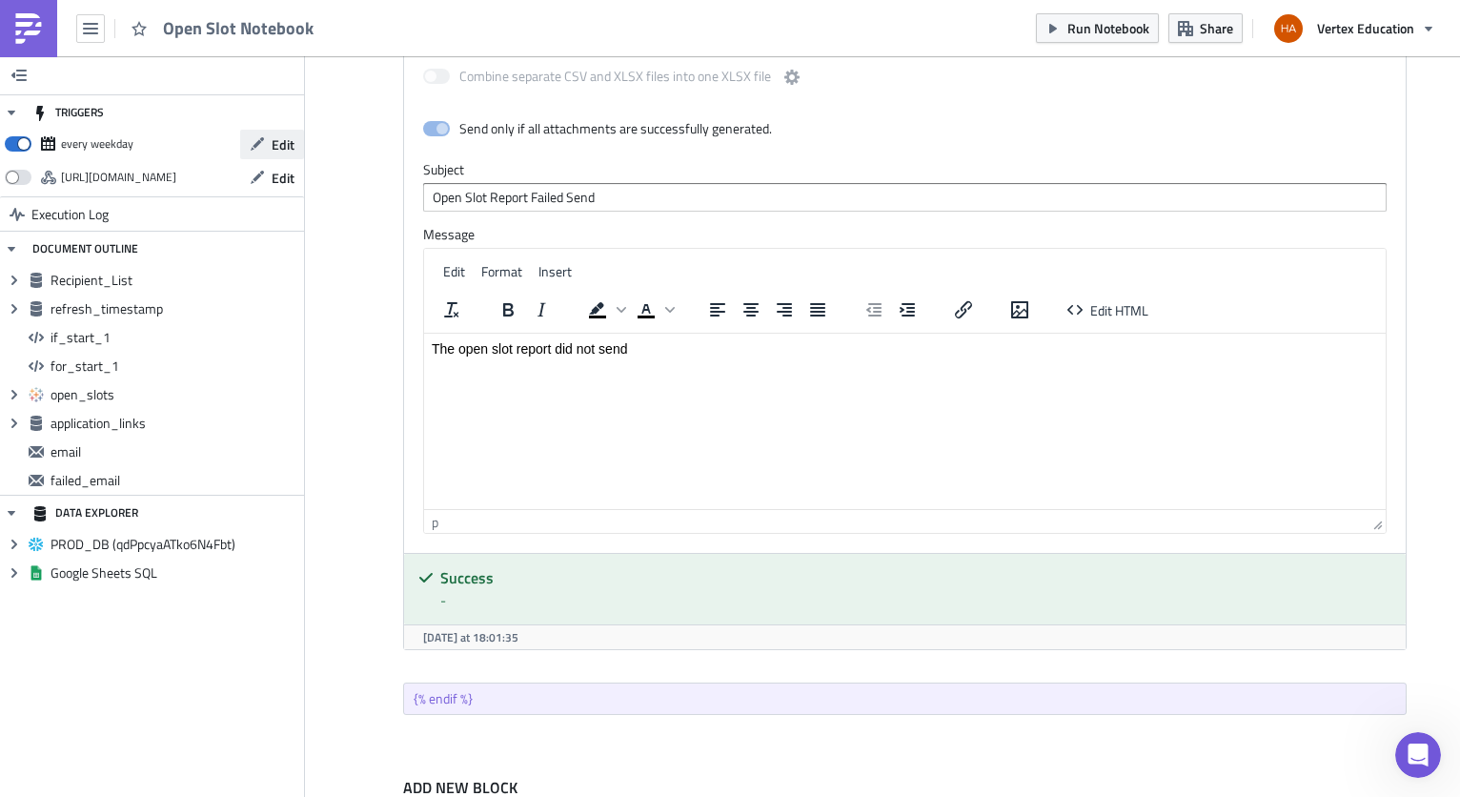
click at [291, 141] on span "Edit" at bounding box center [283, 144] width 23 height 20
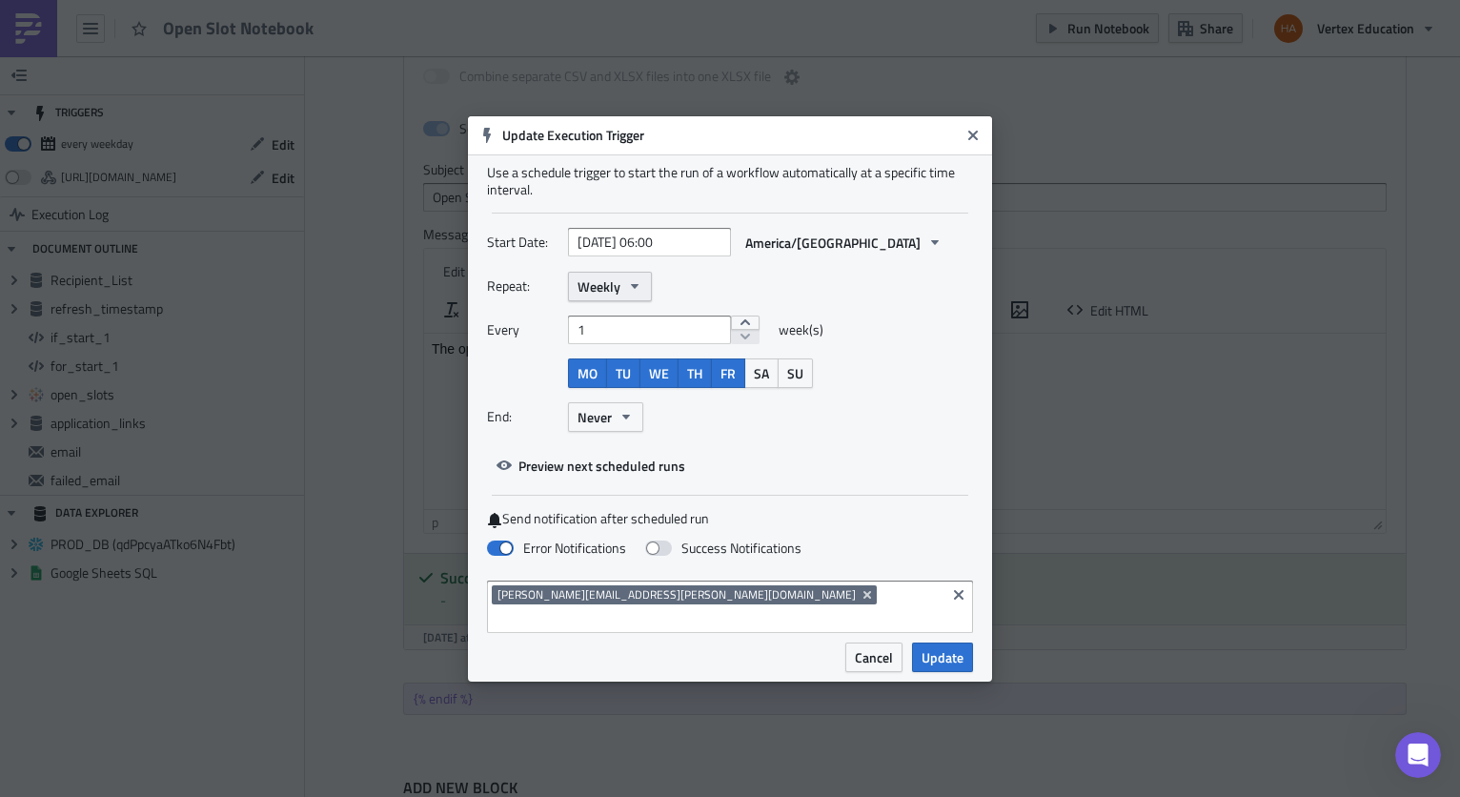
click at [640, 294] on icon "button" at bounding box center [634, 285] width 15 height 15
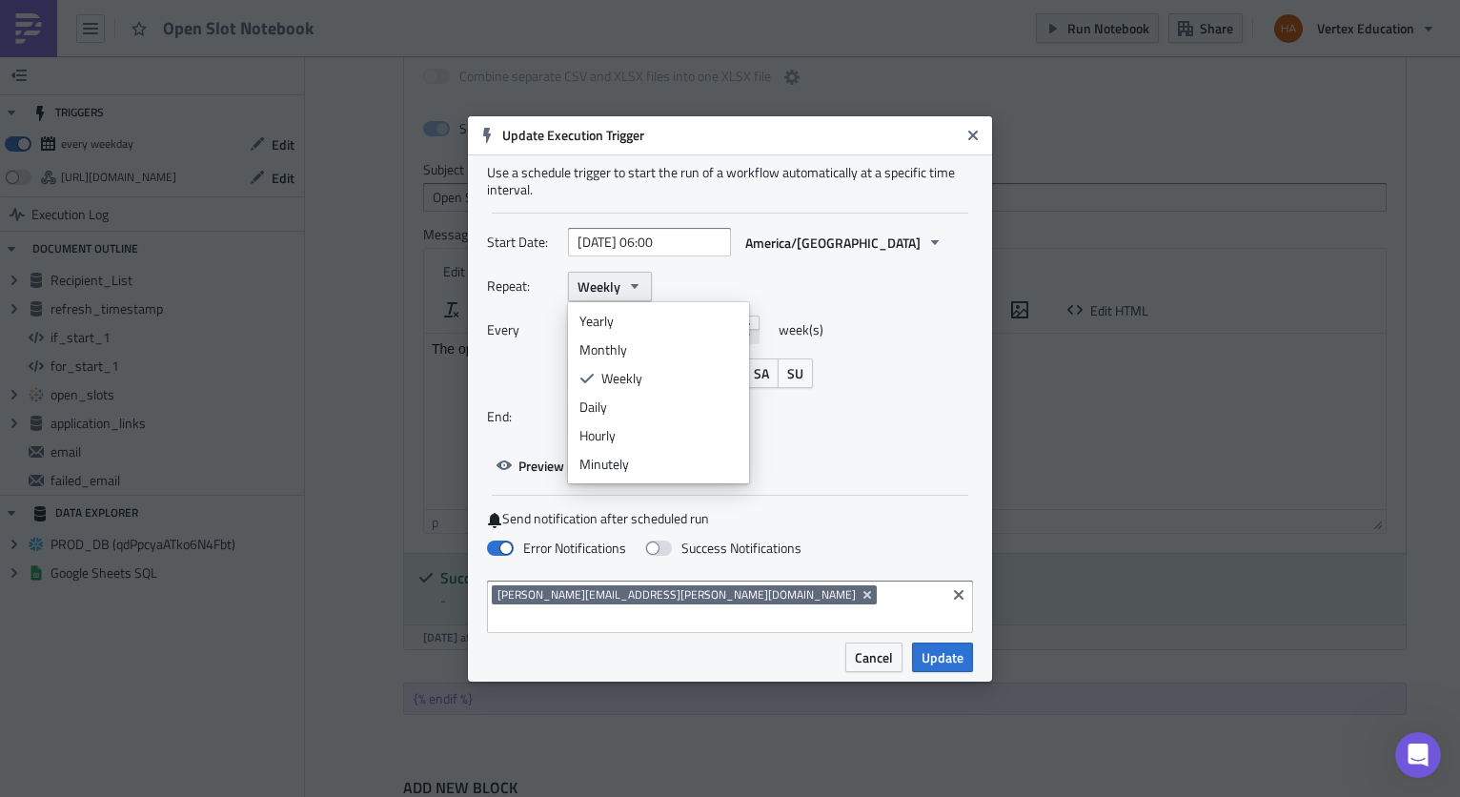
click at [640, 294] on icon "button" at bounding box center [634, 285] width 15 height 15
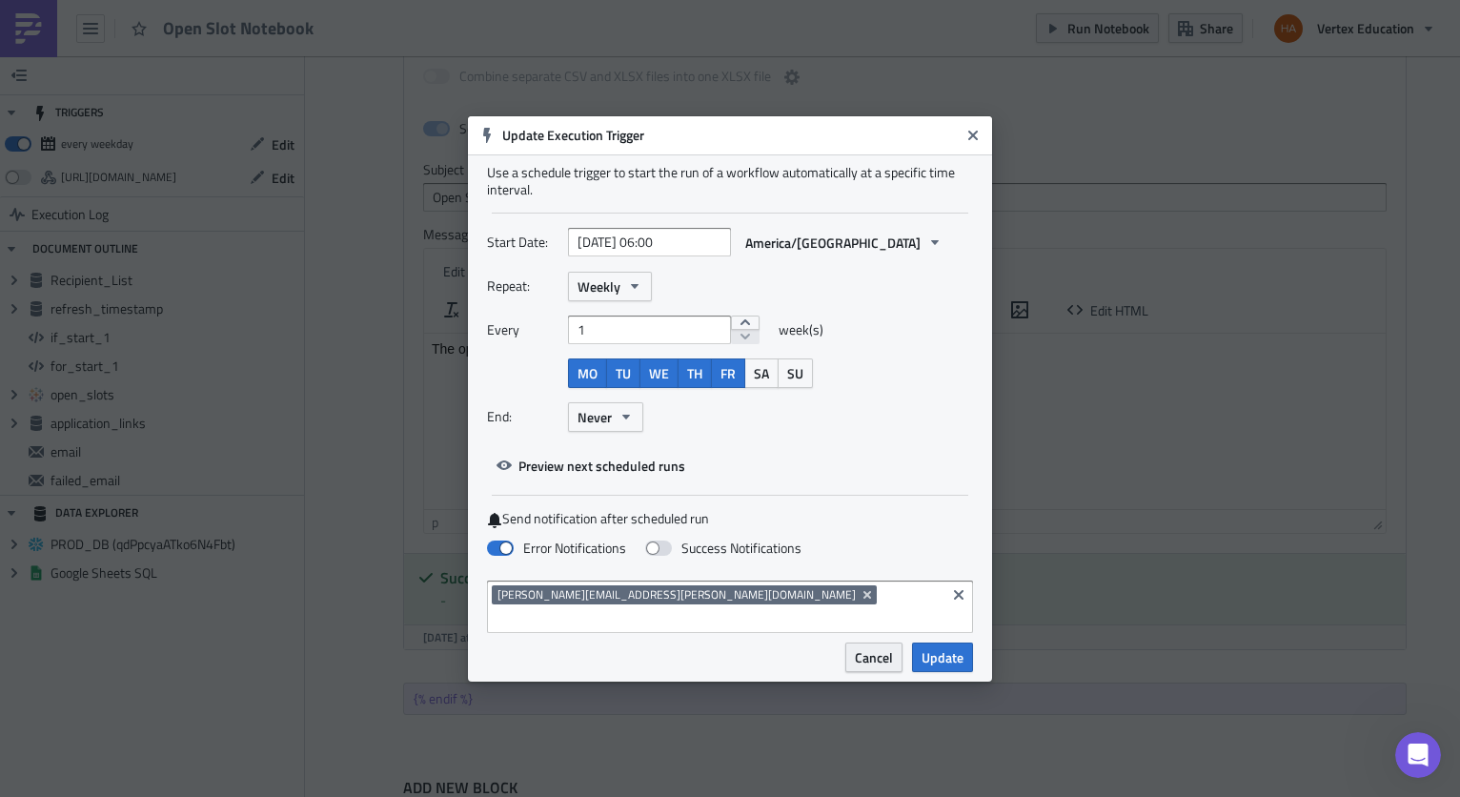
click at [888, 647] on span "Cancel" at bounding box center [874, 657] width 38 height 20
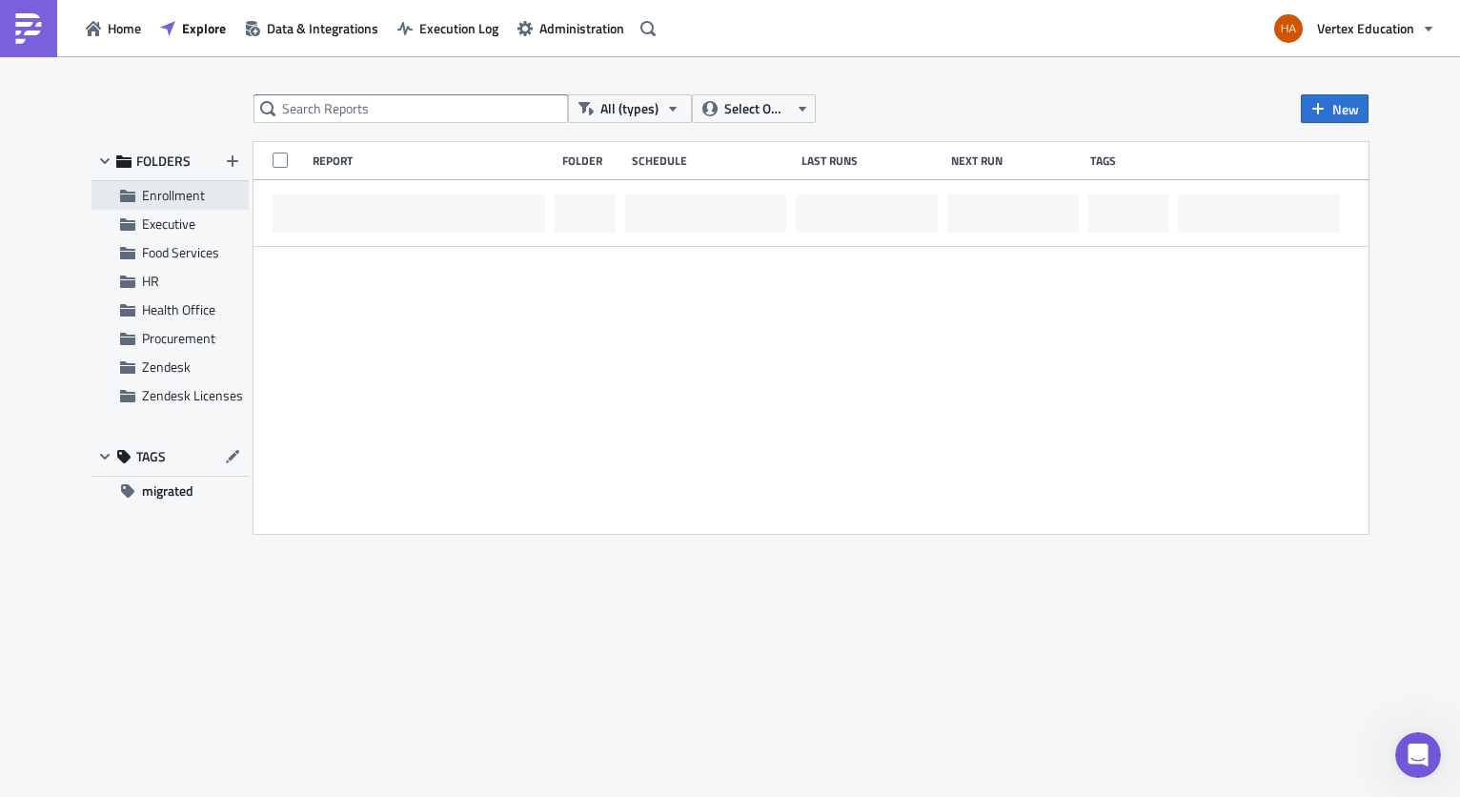
click at [178, 200] on span "Enrollment" at bounding box center [173, 195] width 63 height 20
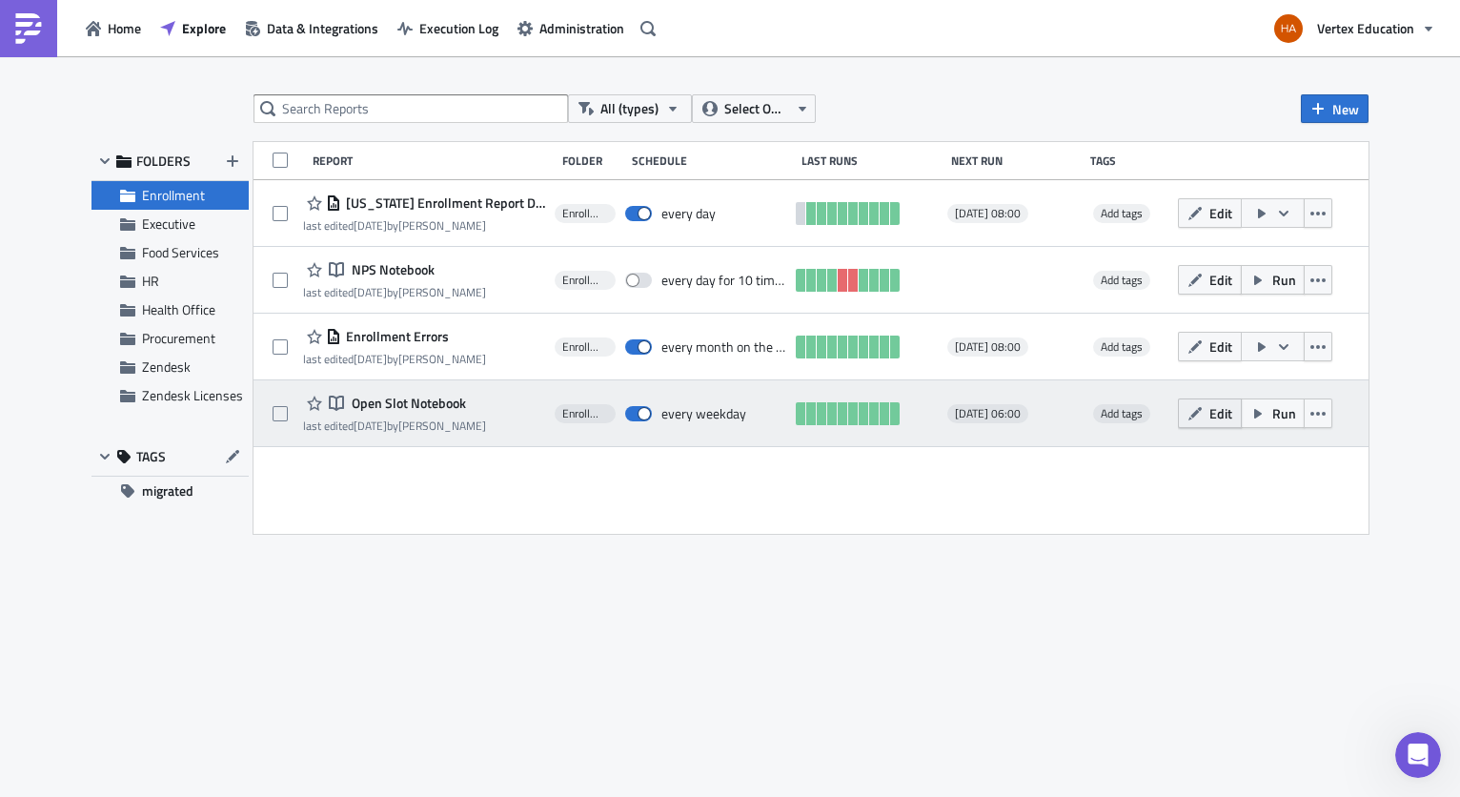
click at [1214, 417] on span "Edit" at bounding box center [1221, 413] width 23 height 20
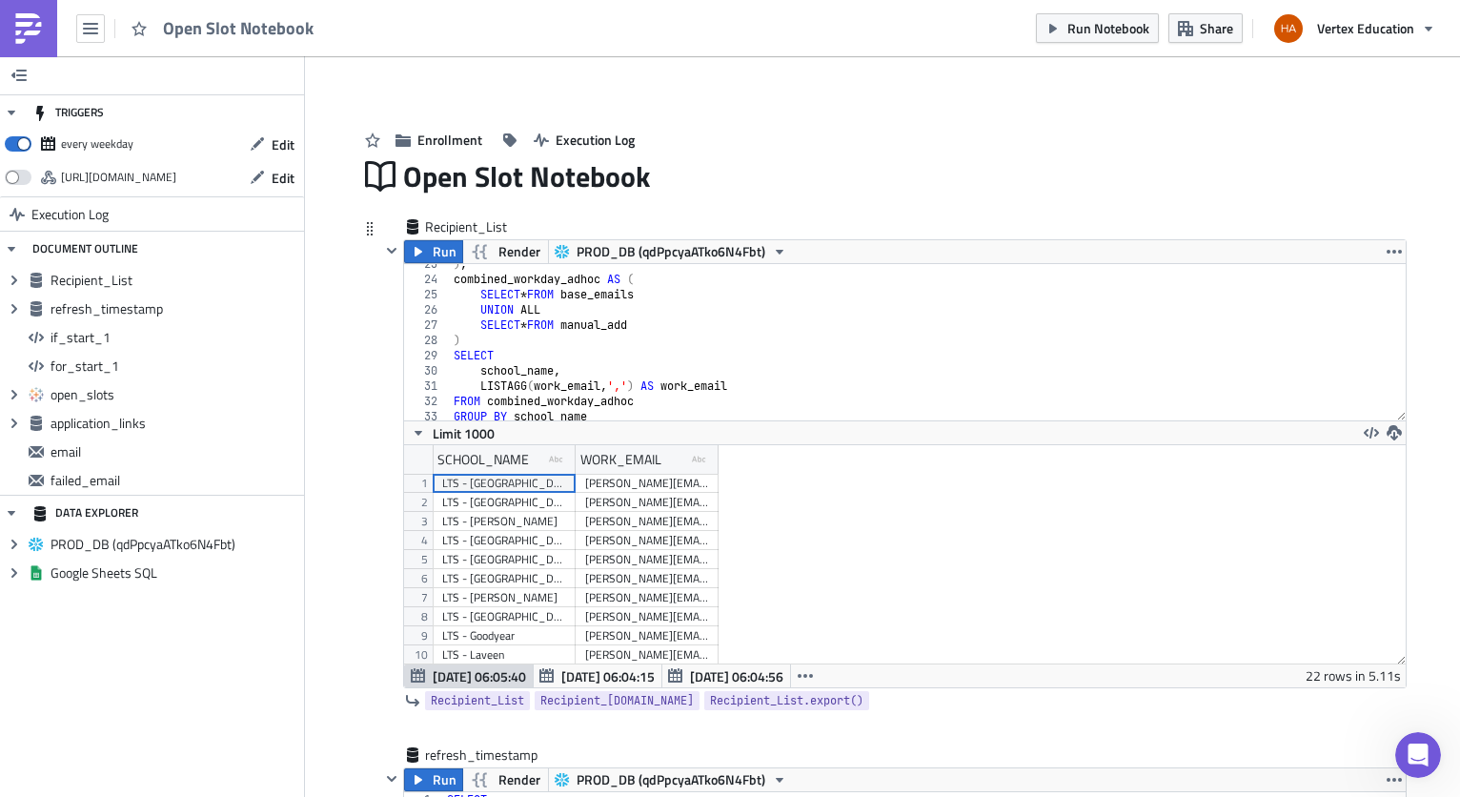
scroll to position [229, 0]
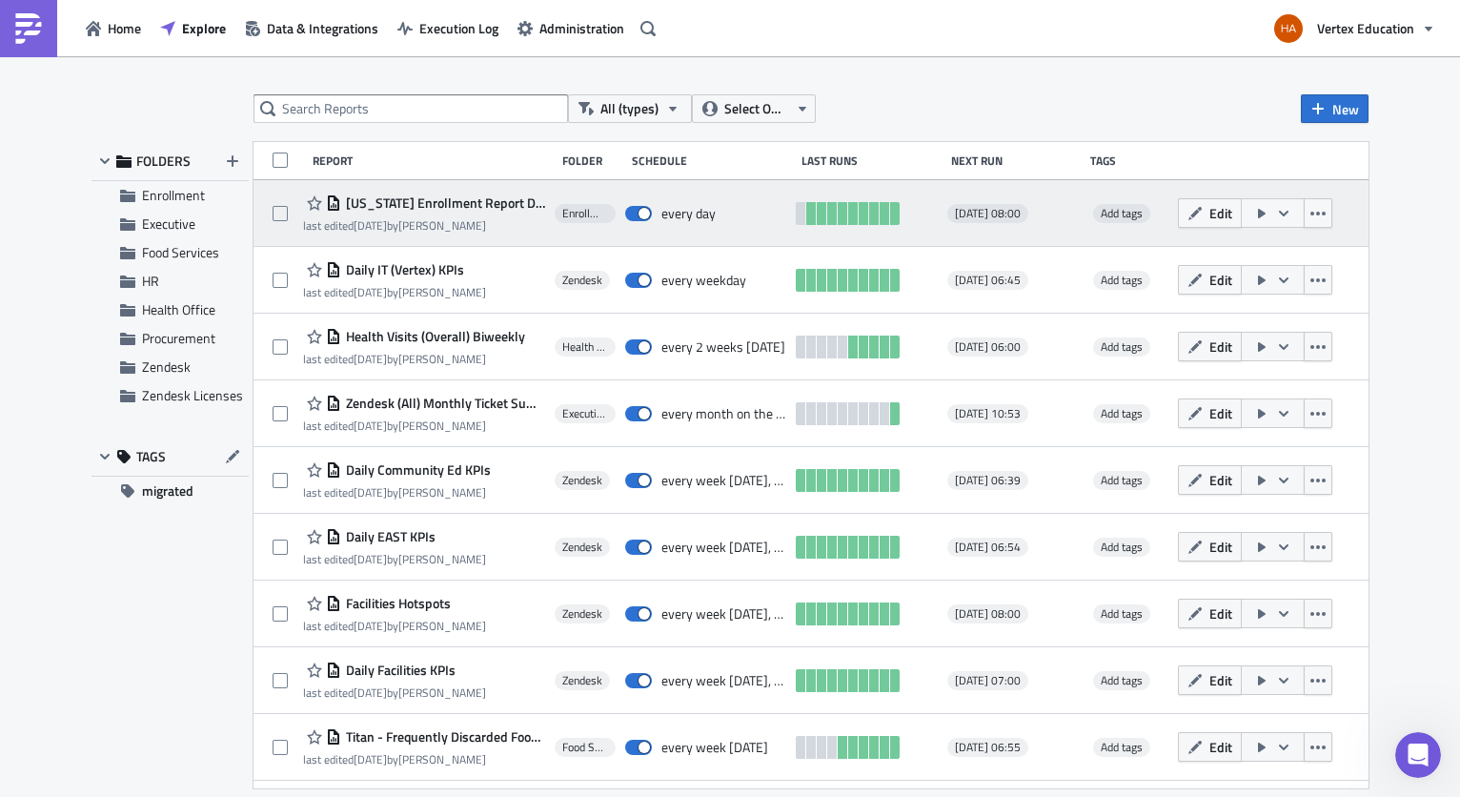
click at [451, 202] on span "[US_STATE] Enrollment Report Dashboard Views - Daily" at bounding box center [443, 202] width 204 height 17
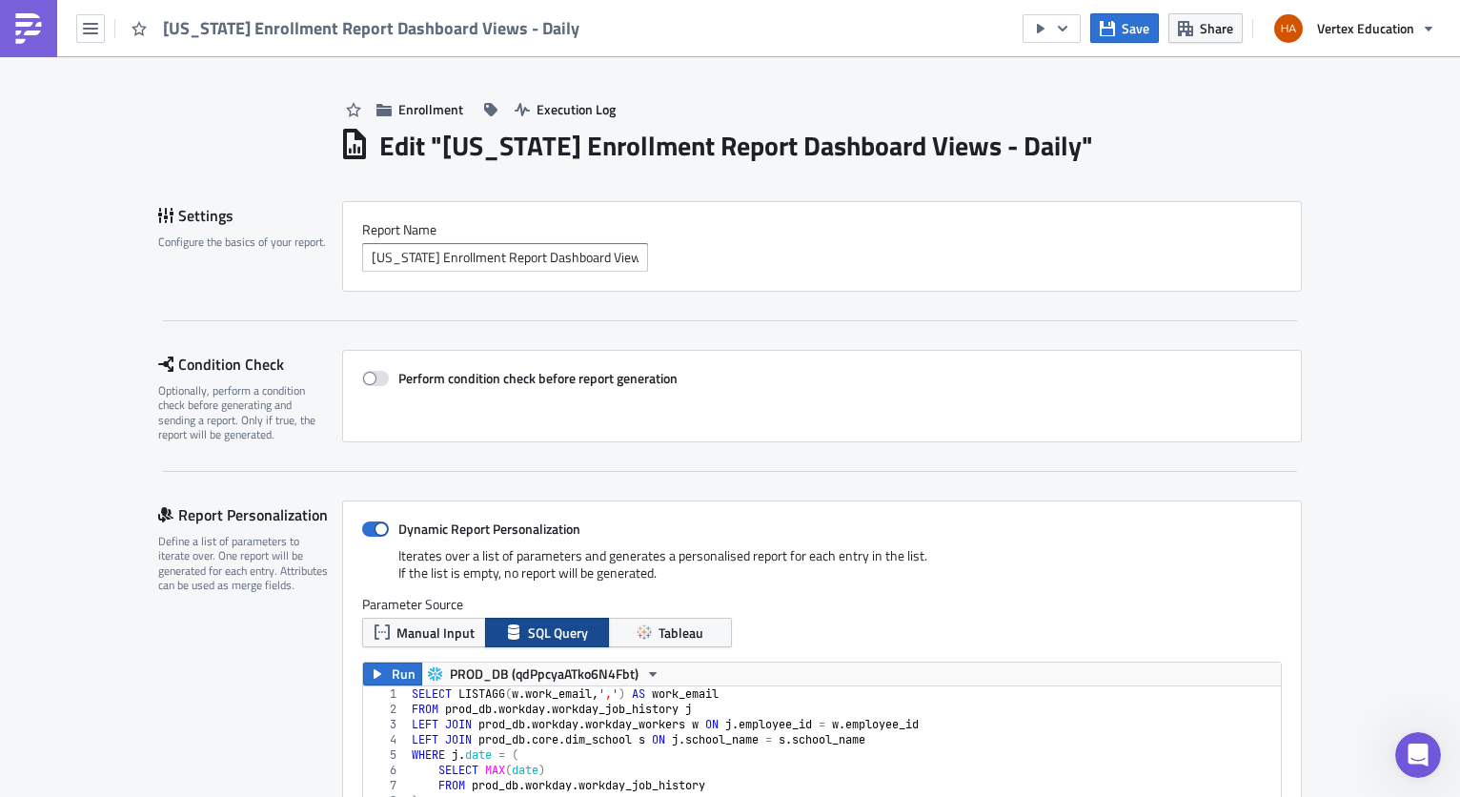
scroll to position [381, 0]
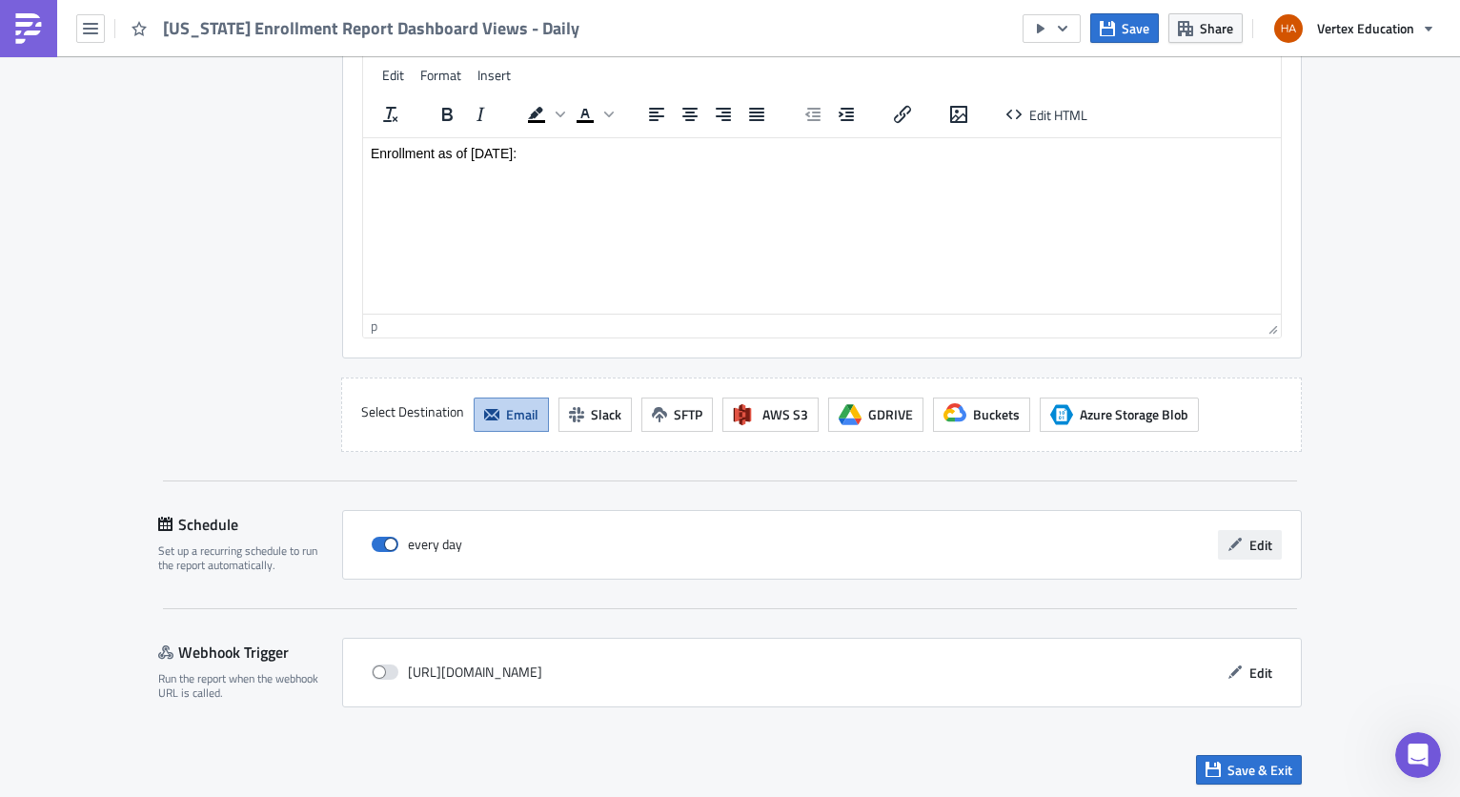
click at [1250, 537] on span "Edit" at bounding box center [1261, 545] width 23 height 20
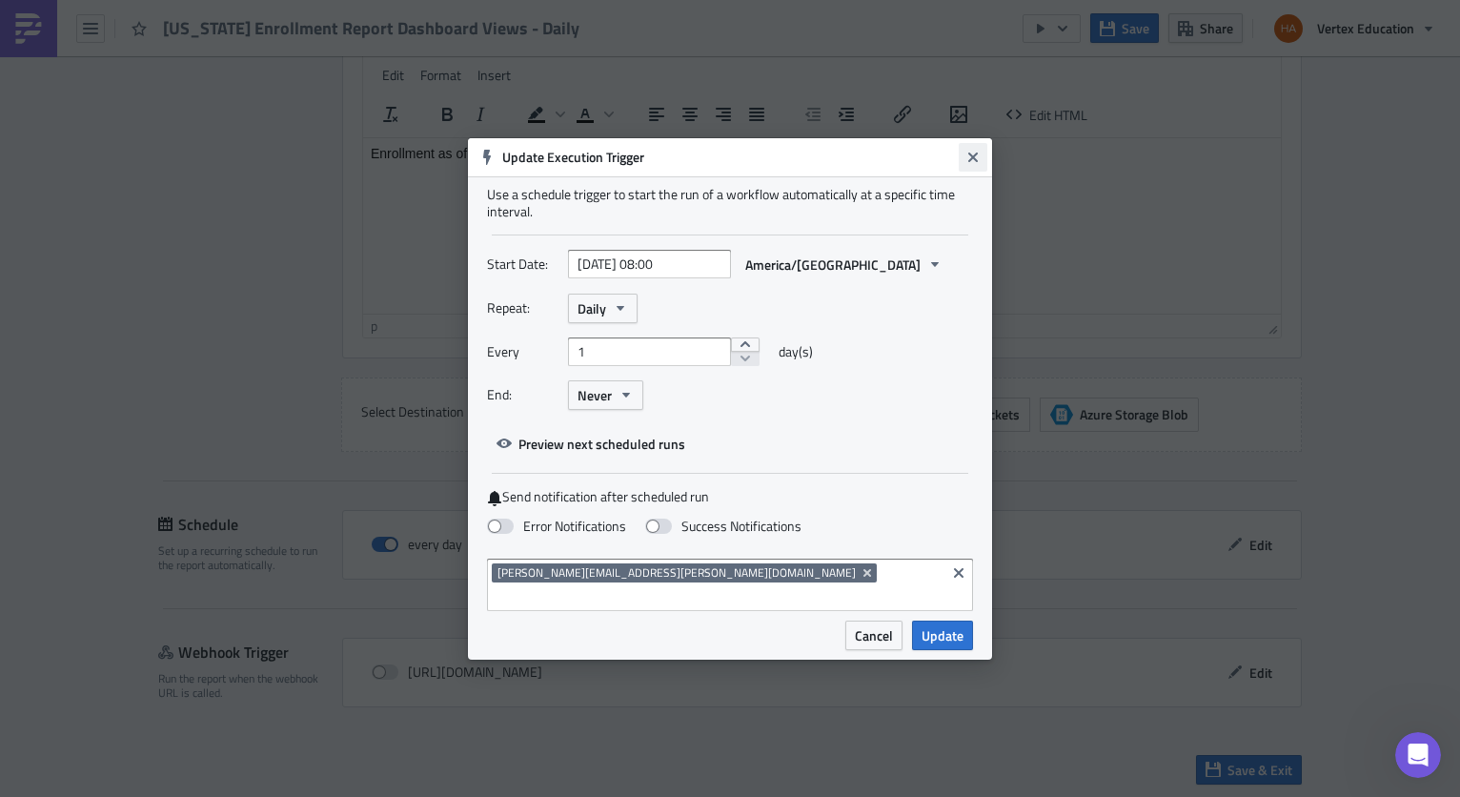
click at [966, 165] on icon "Close" at bounding box center [973, 157] width 15 height 15
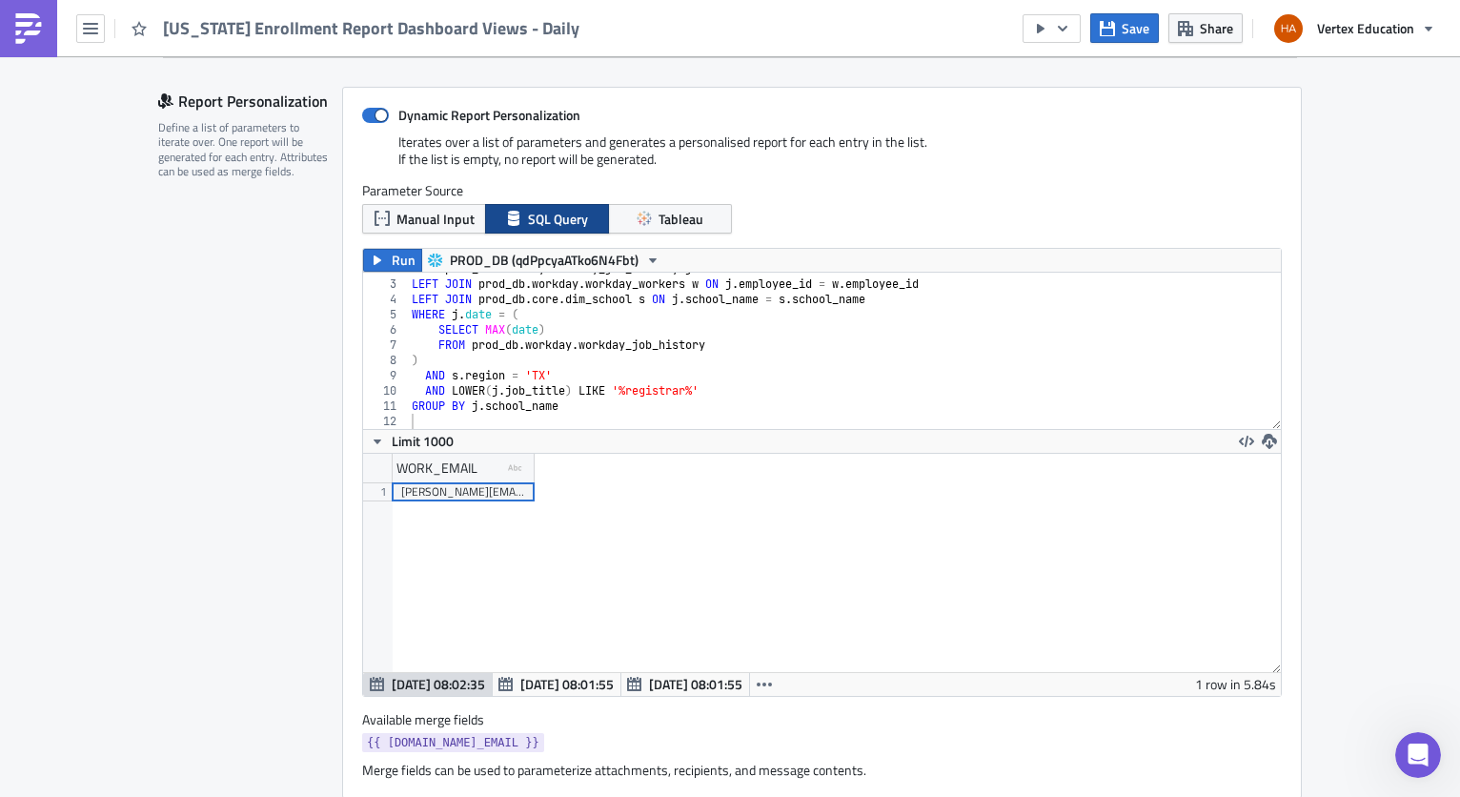
scroll to position [0, 0]
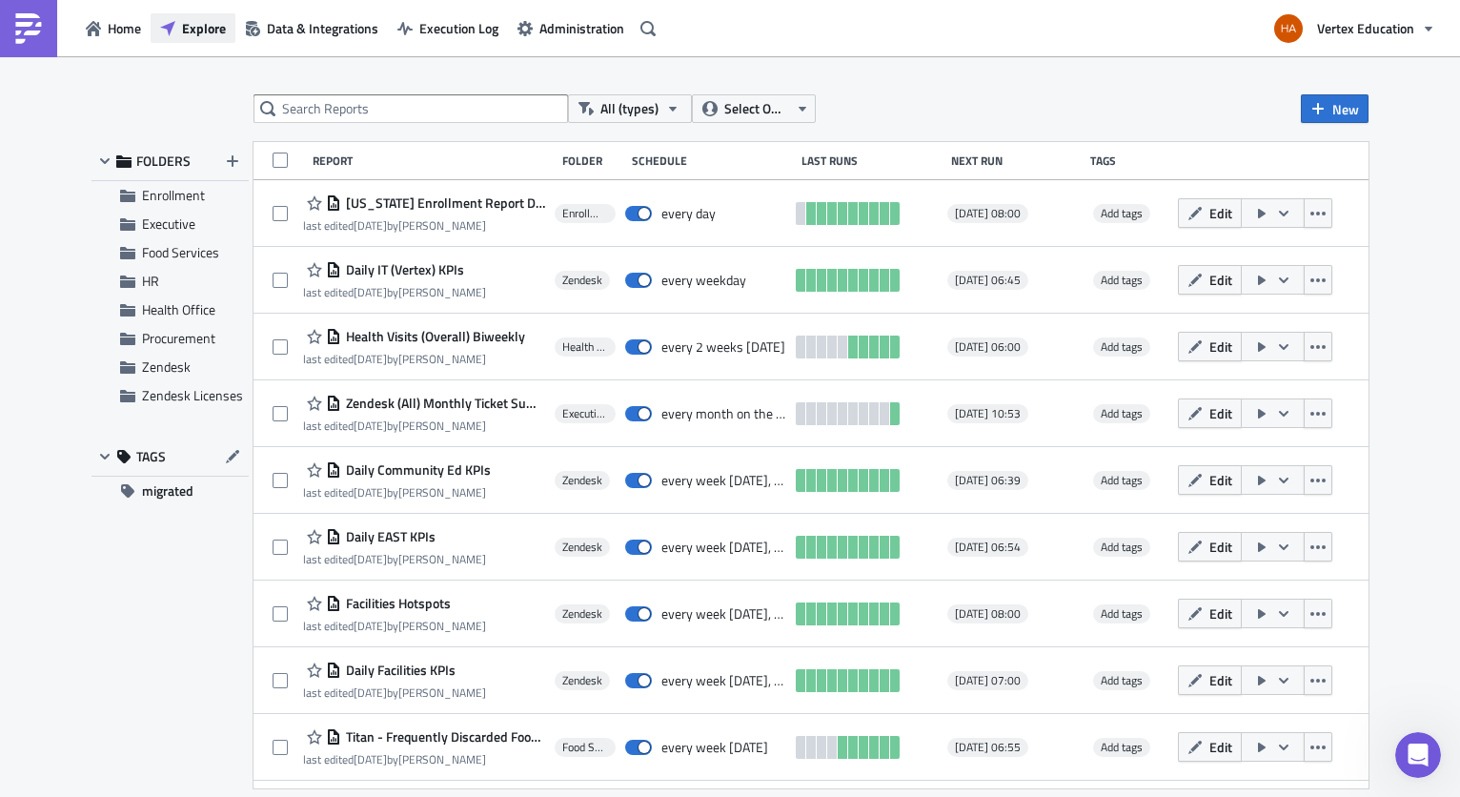
click at [204, 24] on span "Explore" at bounding box center [204, 28] width 44 height 20
click at [1437, 776] on div at bounding box center [1418, 755] width 51 height 51
click at [1435, 777] on div at bounding box center [1418, 755] width 51 height 51
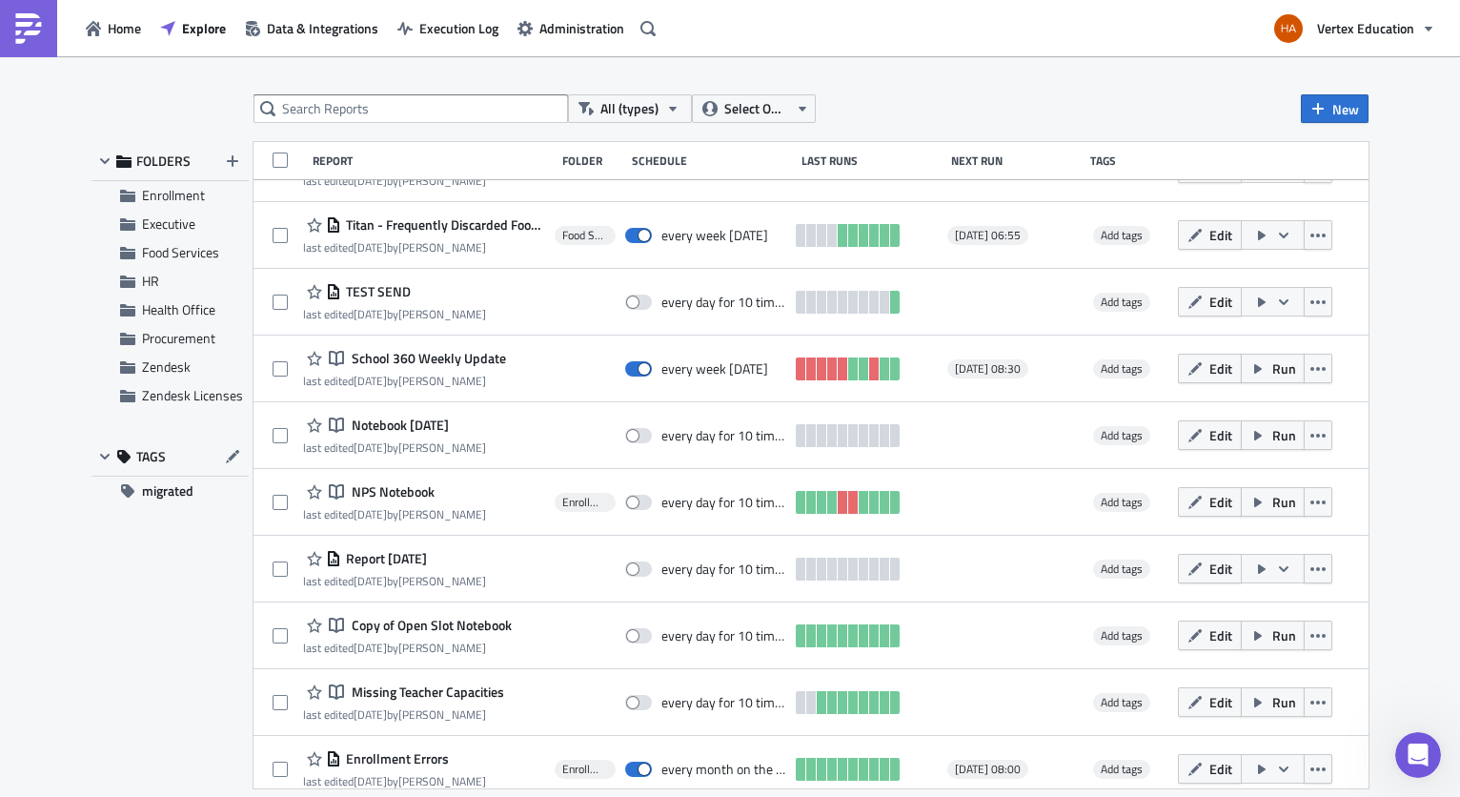
scroll to position [530, 0]
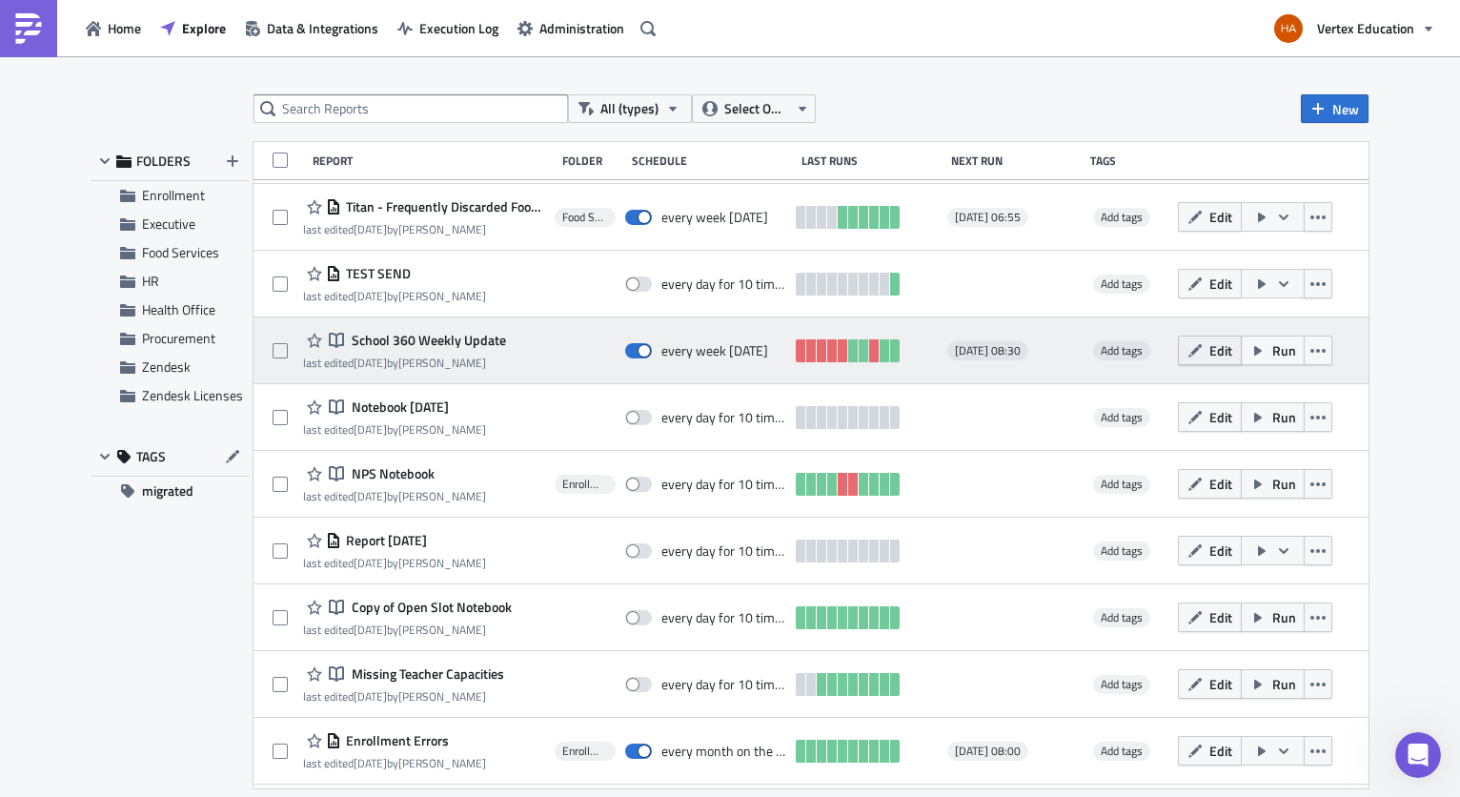
click at [1242, 354] on button "Edit" at bounding box center [1210, 350] width 64 height 30
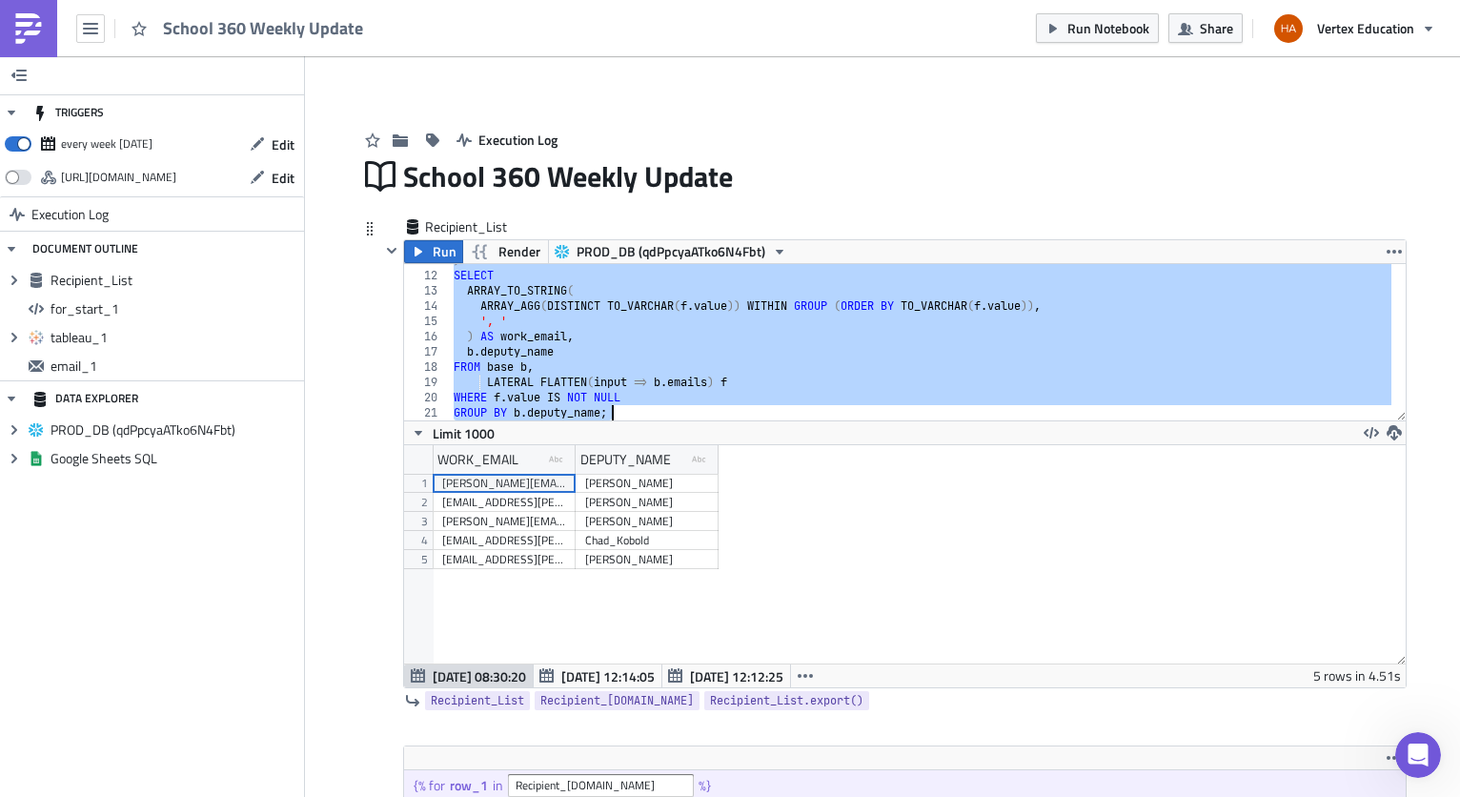
scroll to position [255, 0]
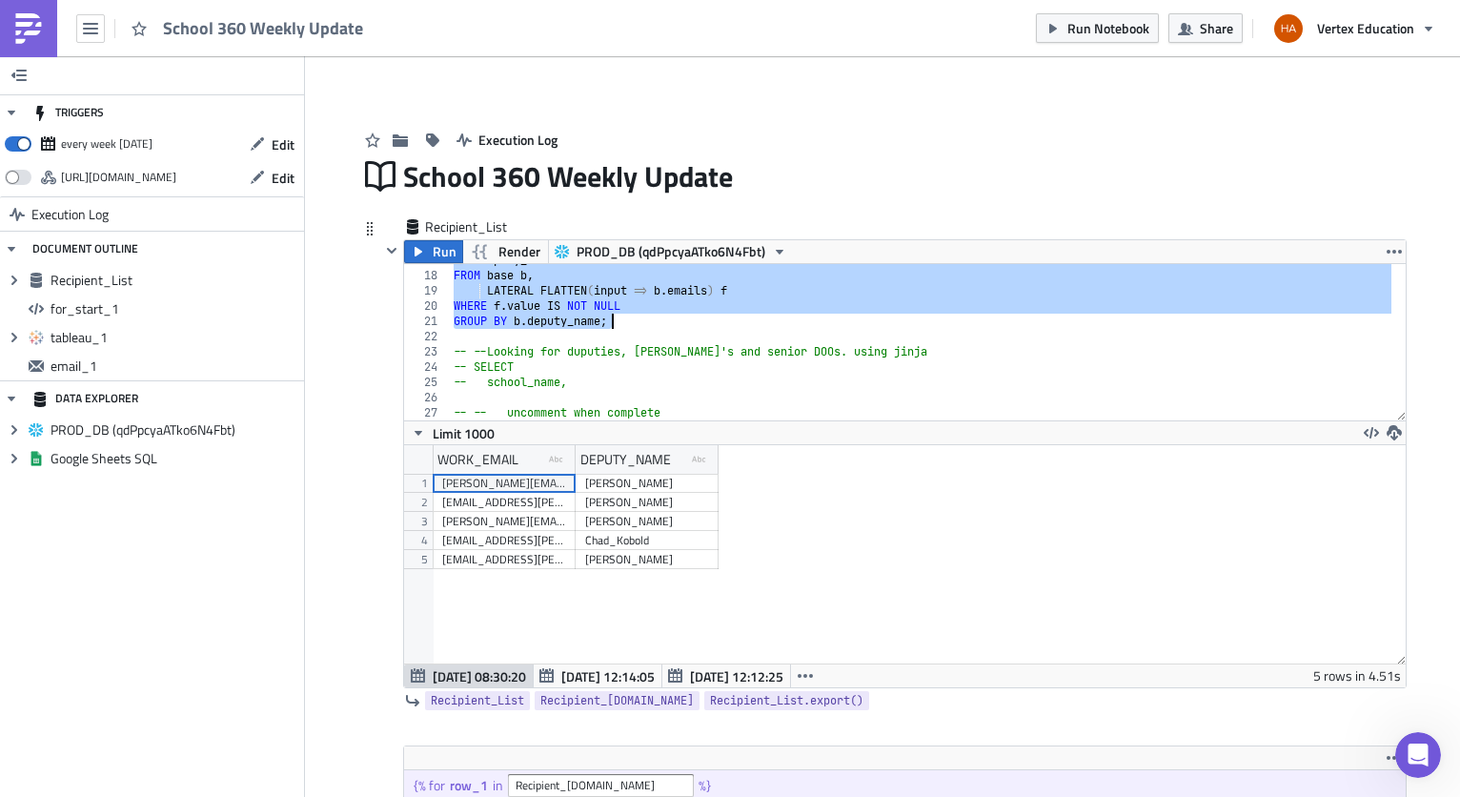
drag, startPoint x: 447, startPoint y: 273, endPoint x: 893, endPoint y: 317, distance: 448.3
click at [893, 317] on div "b . deputy_name FROM base b , LATERAL FLATTEN ( input => b . emails ) f WHERE f…" at bounding box center [921, 346] width 943 height 187
type textarea "WHERE f.value IS NOT NULL GROUP BY b.deputy_name;"
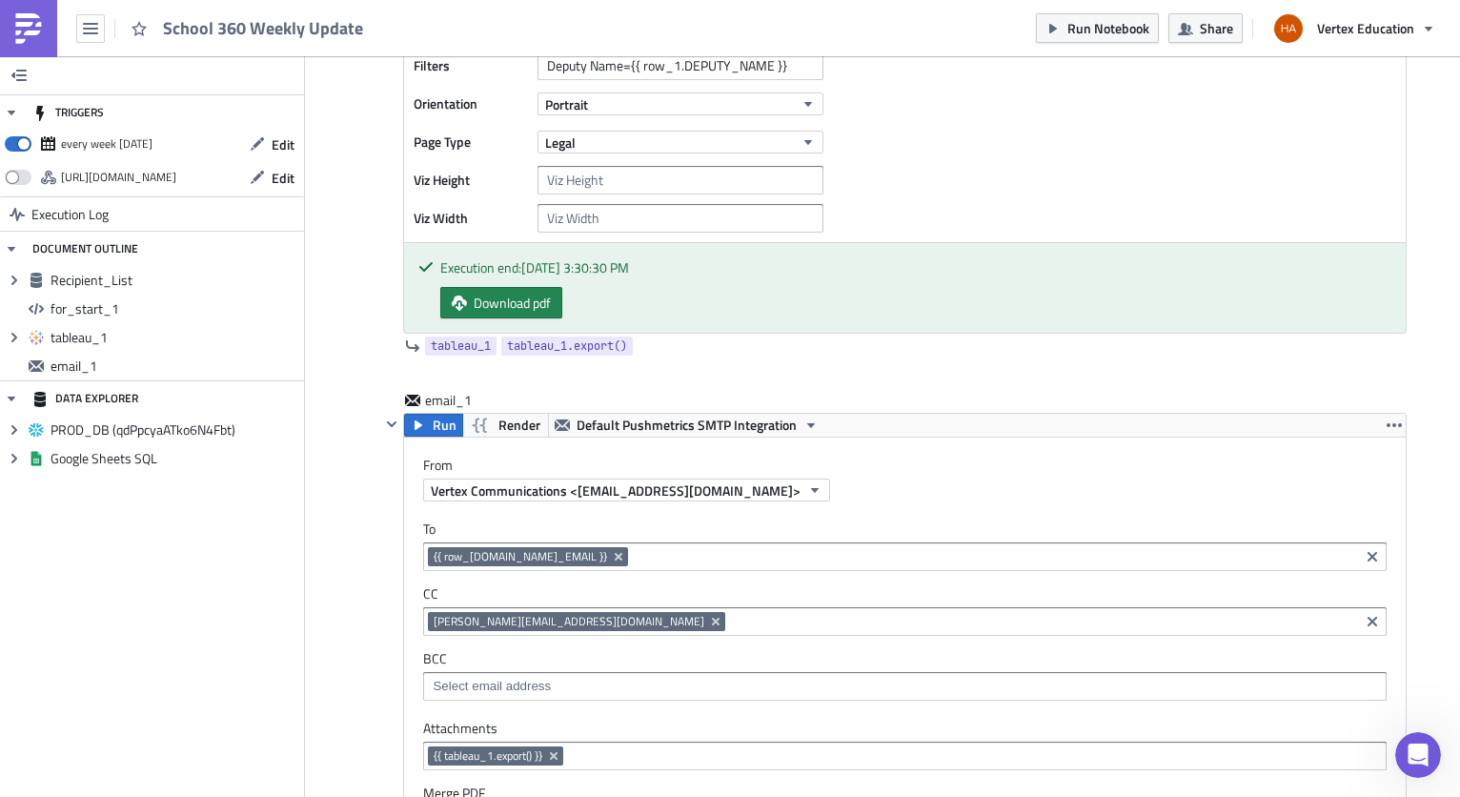
scroll to position [762, 0]
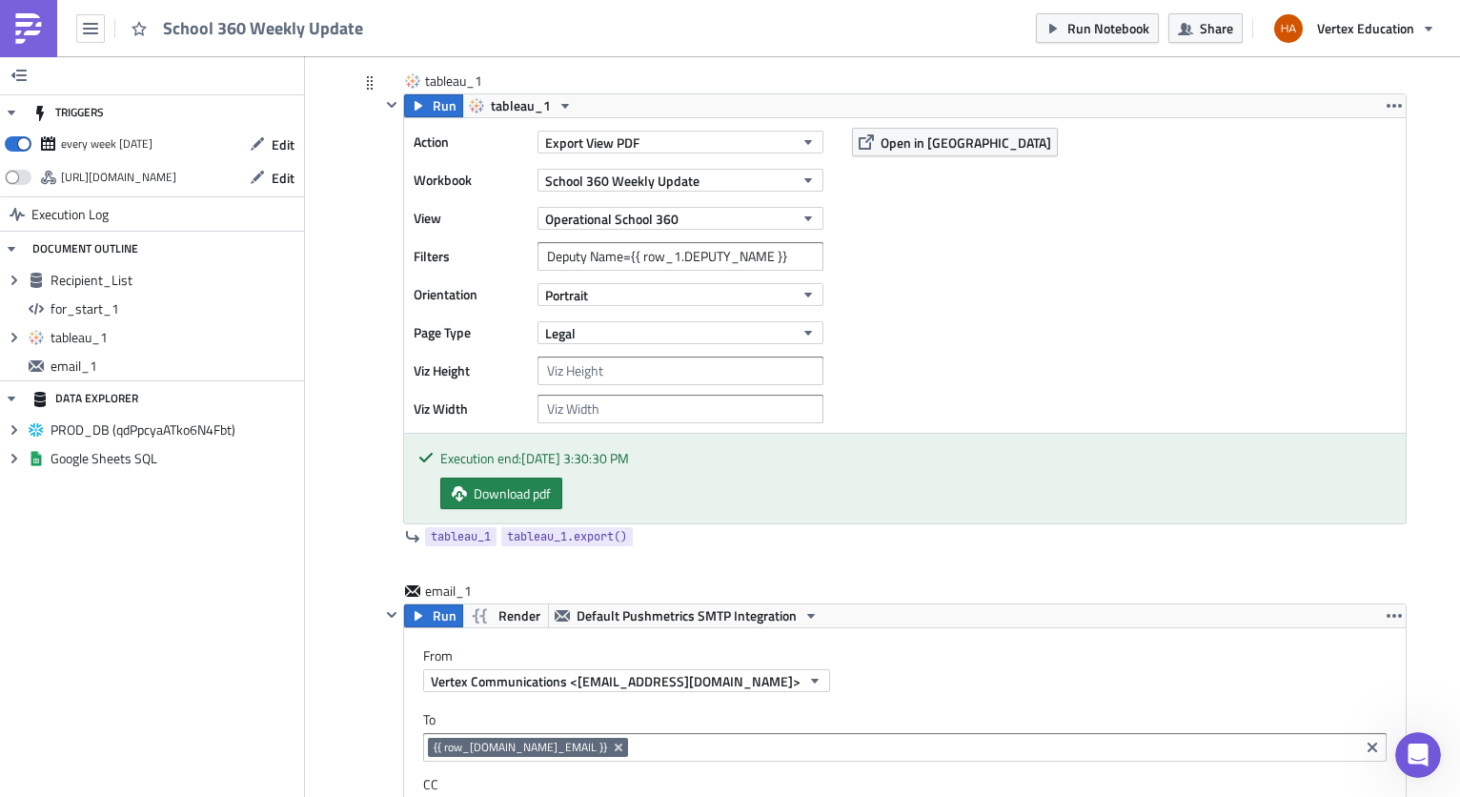
click at [984, 274] on div "Action Export View PDF Workbook School 360 Weekly Update View Operational Schoo…" at bounding box center [905, 275] width 1002 height 315
click at [508, 494] on span "Download pdf" at bounding box center [512, 493] width 77 height 20
